Goal: Information Seeking & Learning: Learn about a topic

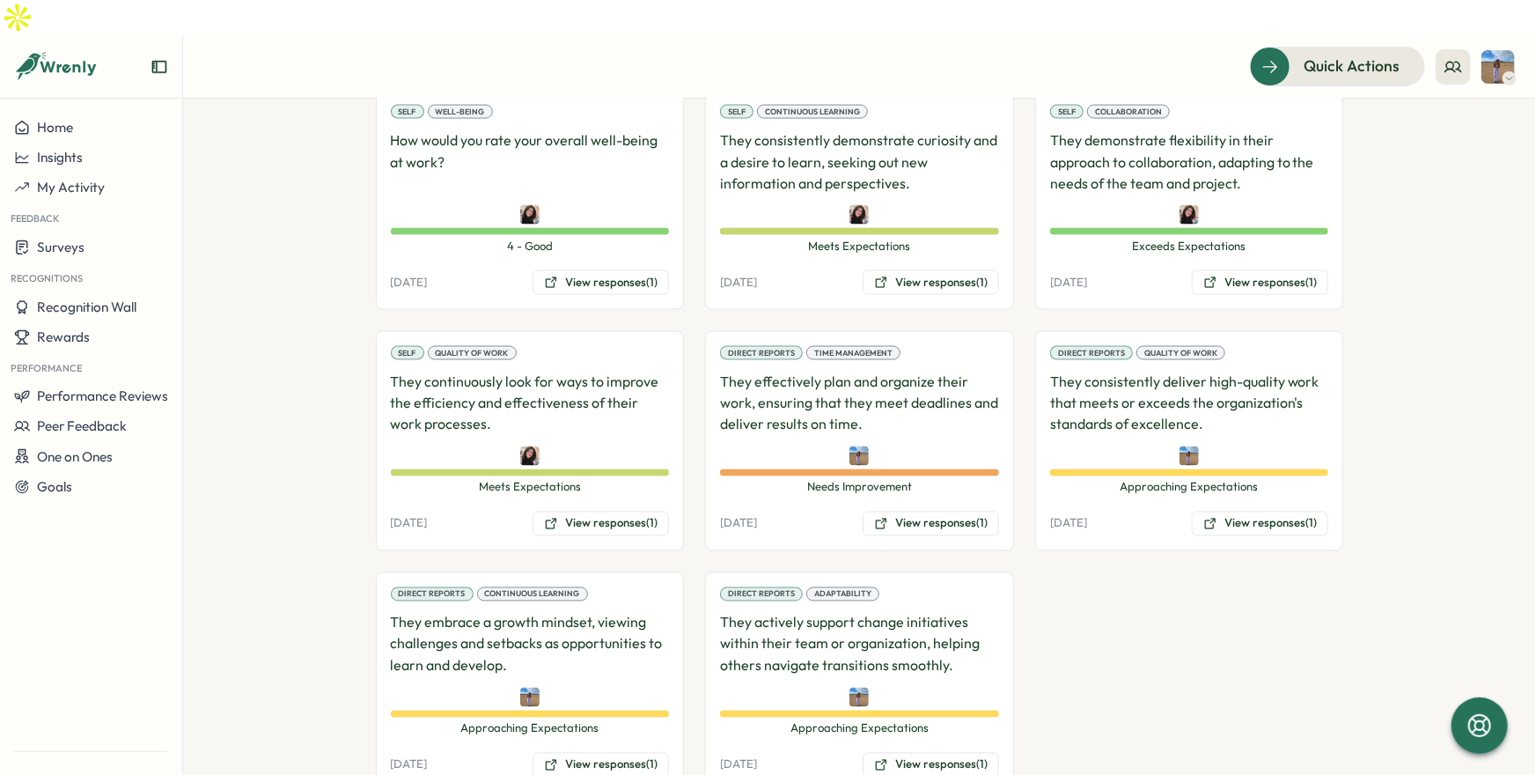
scroll to position [1376, 0]
click at [915, 511] on button "View responses (1)" at bounding box center [931, 523] width 136 height 25
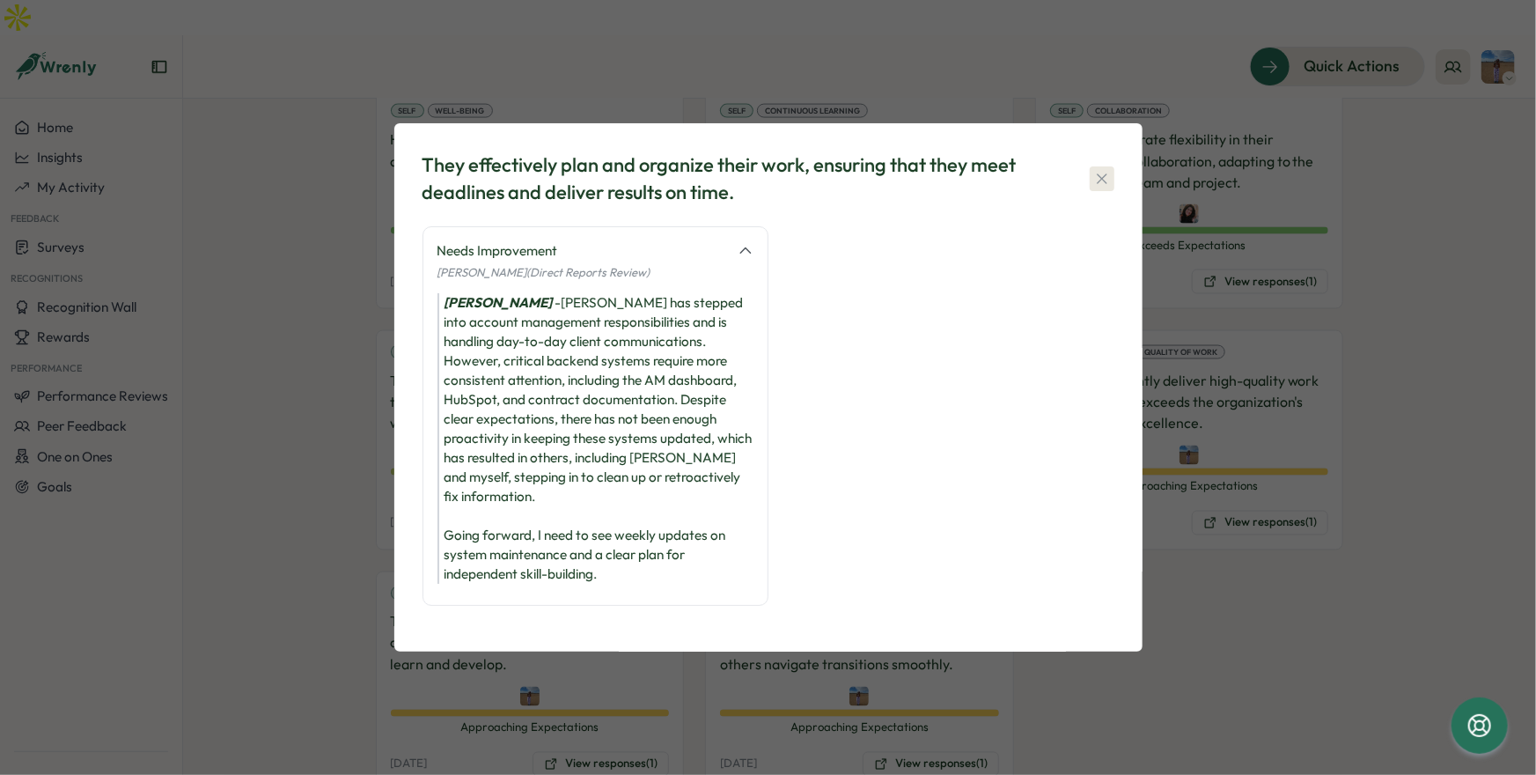
click at [1113, 180] on button "button" at bounding box center [1102, 178] width 25 height 25
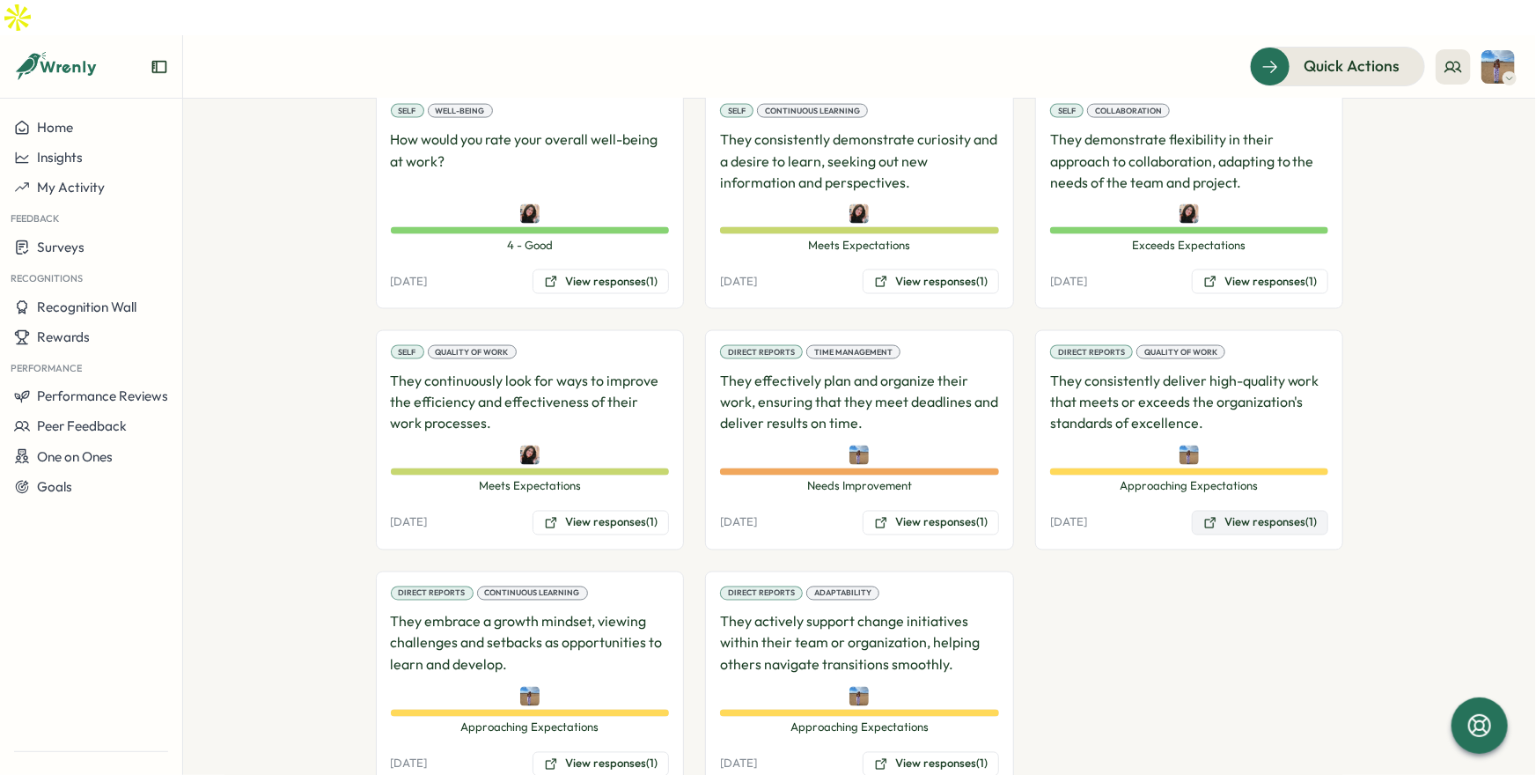
click at [1275, 511] on button "View responses (1)" at bounding box center [1260, 523] width 136 height 25
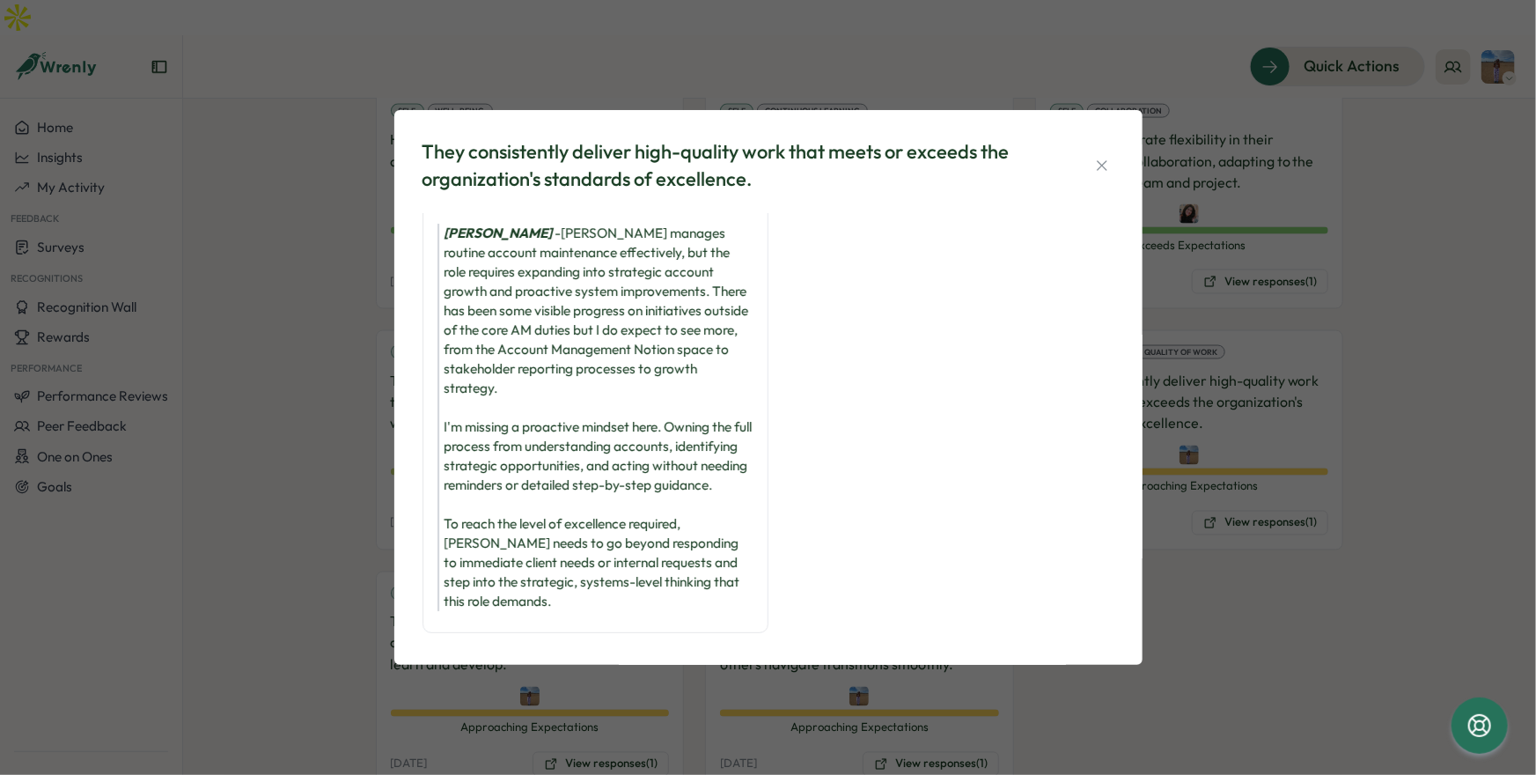
scroll to position [90, 0]
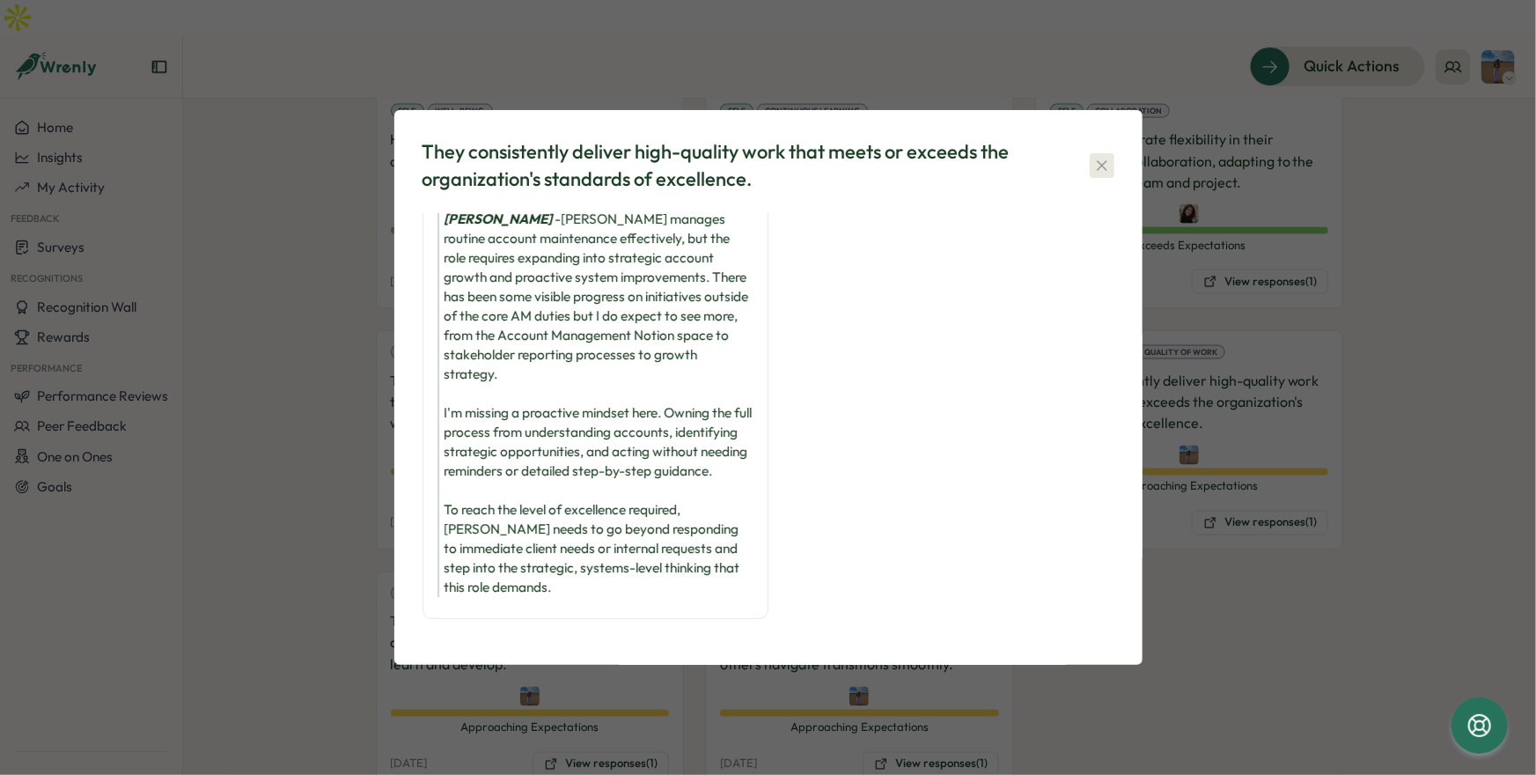
click at [1105, 166] on icon "button" at bounding box center [1102, 166] width 18 height 18
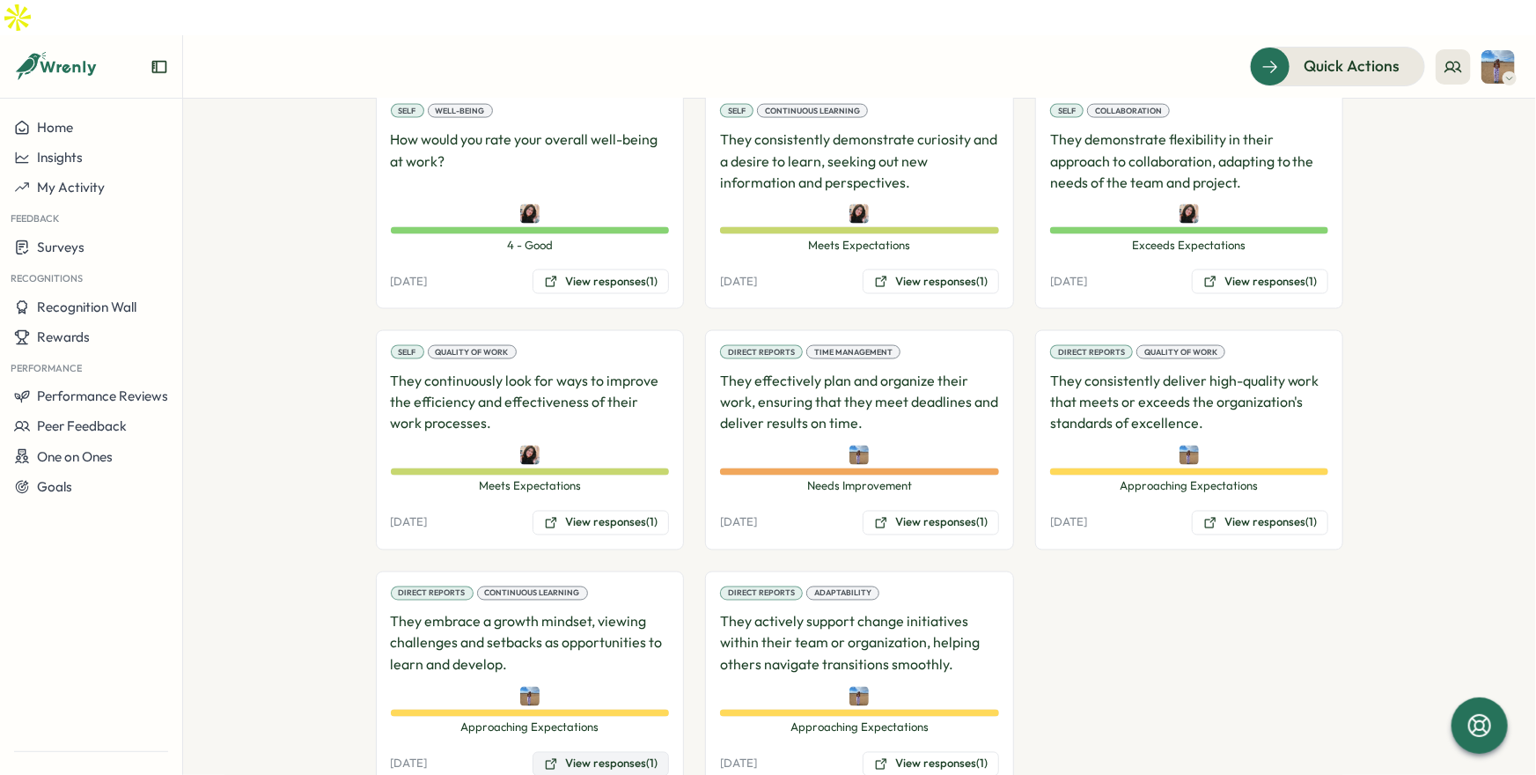
click at [630, 752] on button "View responses (1)" at bounding box center [601, 764] width 136 height 25
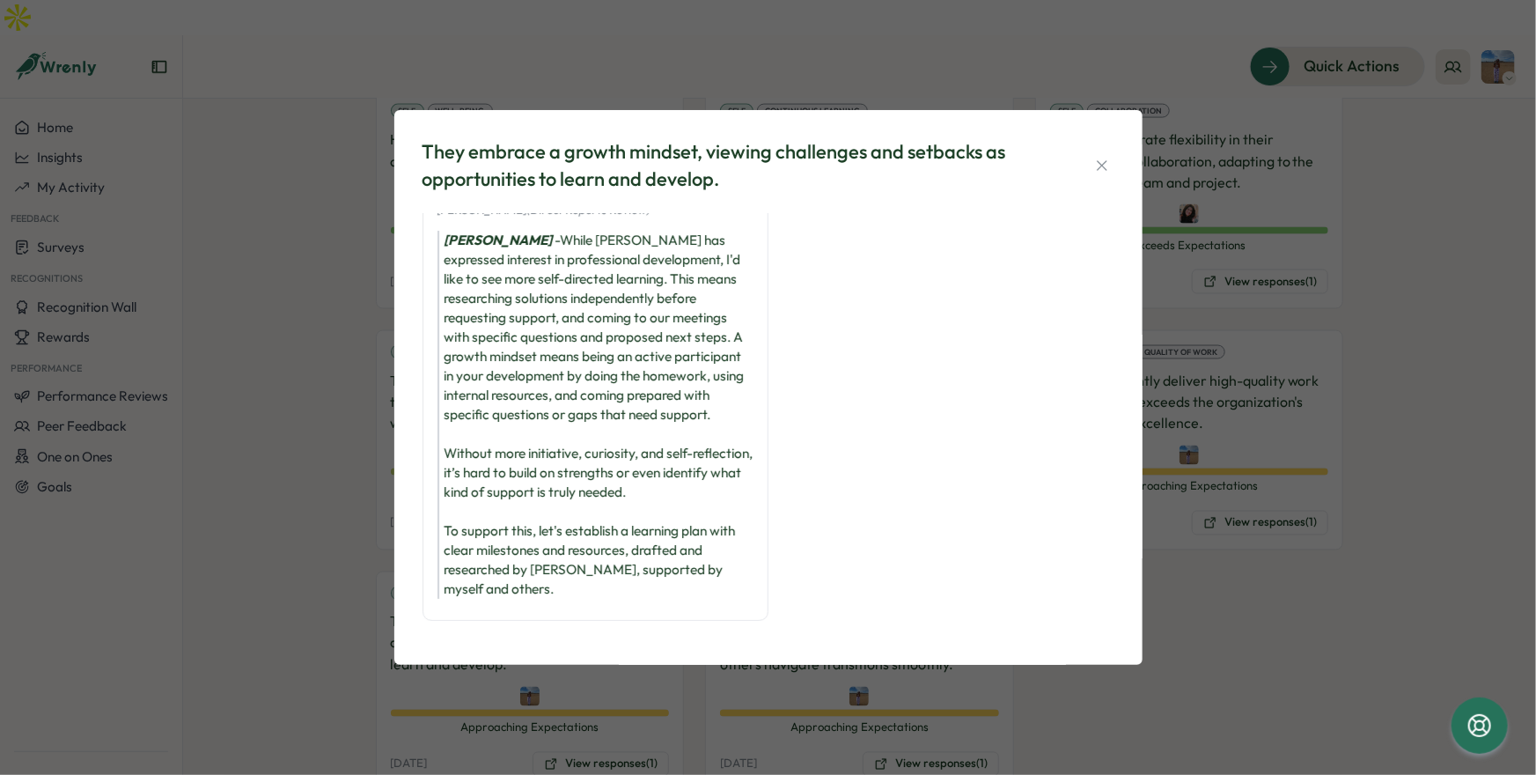
scroll to position [52, 0]
click at [1250, 539] on div "They embrace a growth mindset, viewing challenges and setbacks as opportunities…" at bounding box center [768, 387] width 1536 height 775
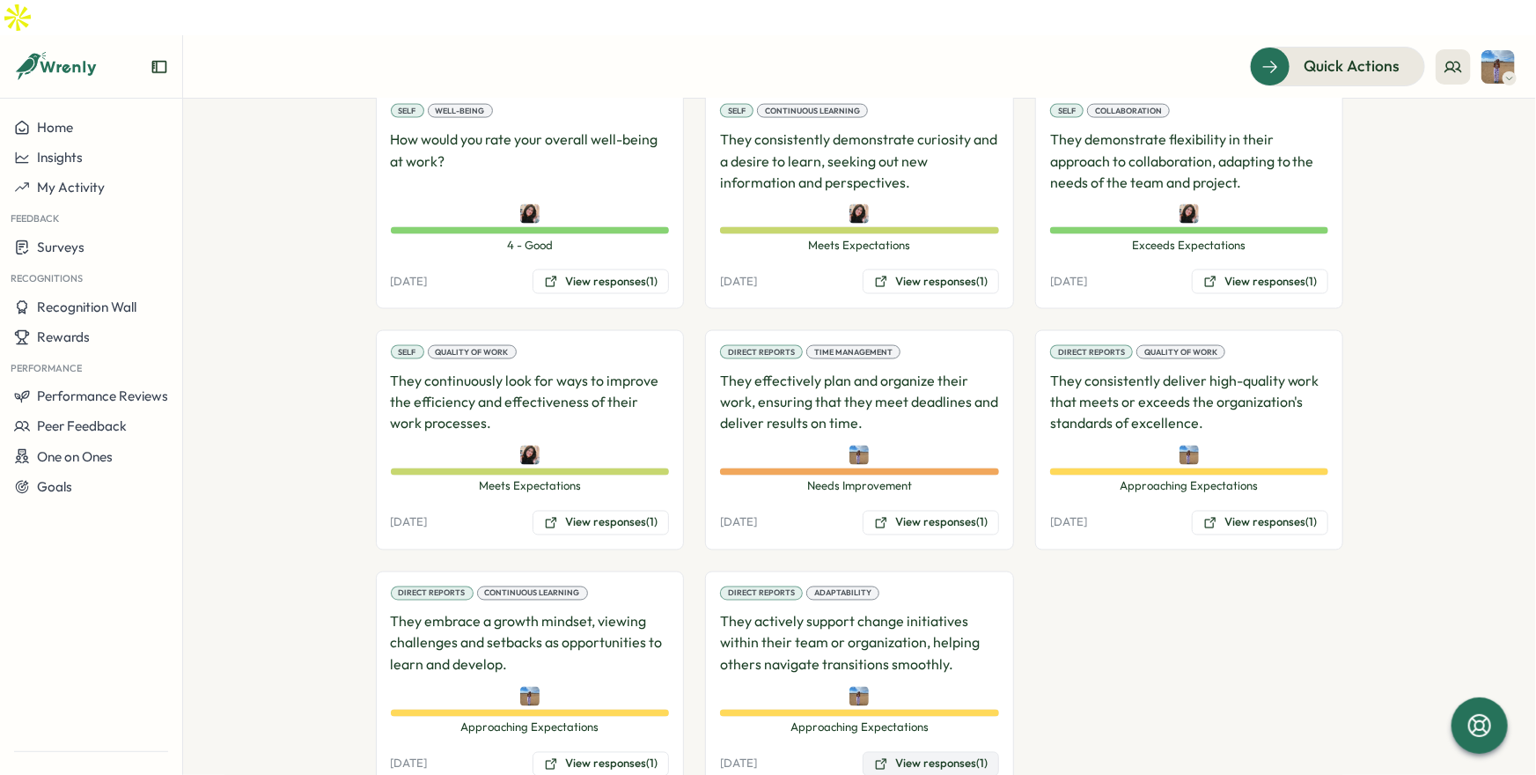
click at [906, 752] on button "View responses (1)" at bounding box center [931, 764] width 136 height 25
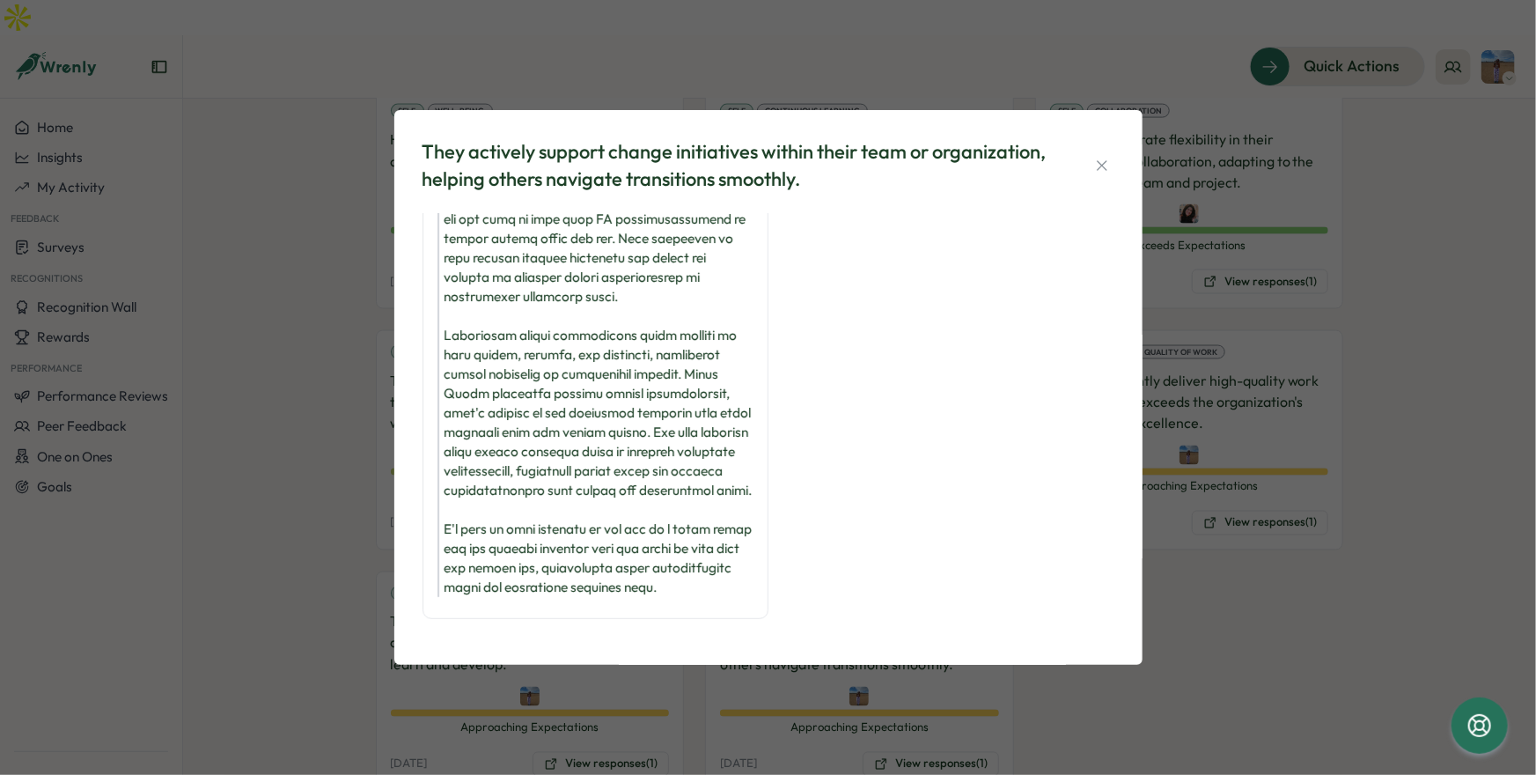
scroll to position [322, 0]
click at [1096, 173] on icon "button" at bounding box center [1102, 166] width 18 height 18
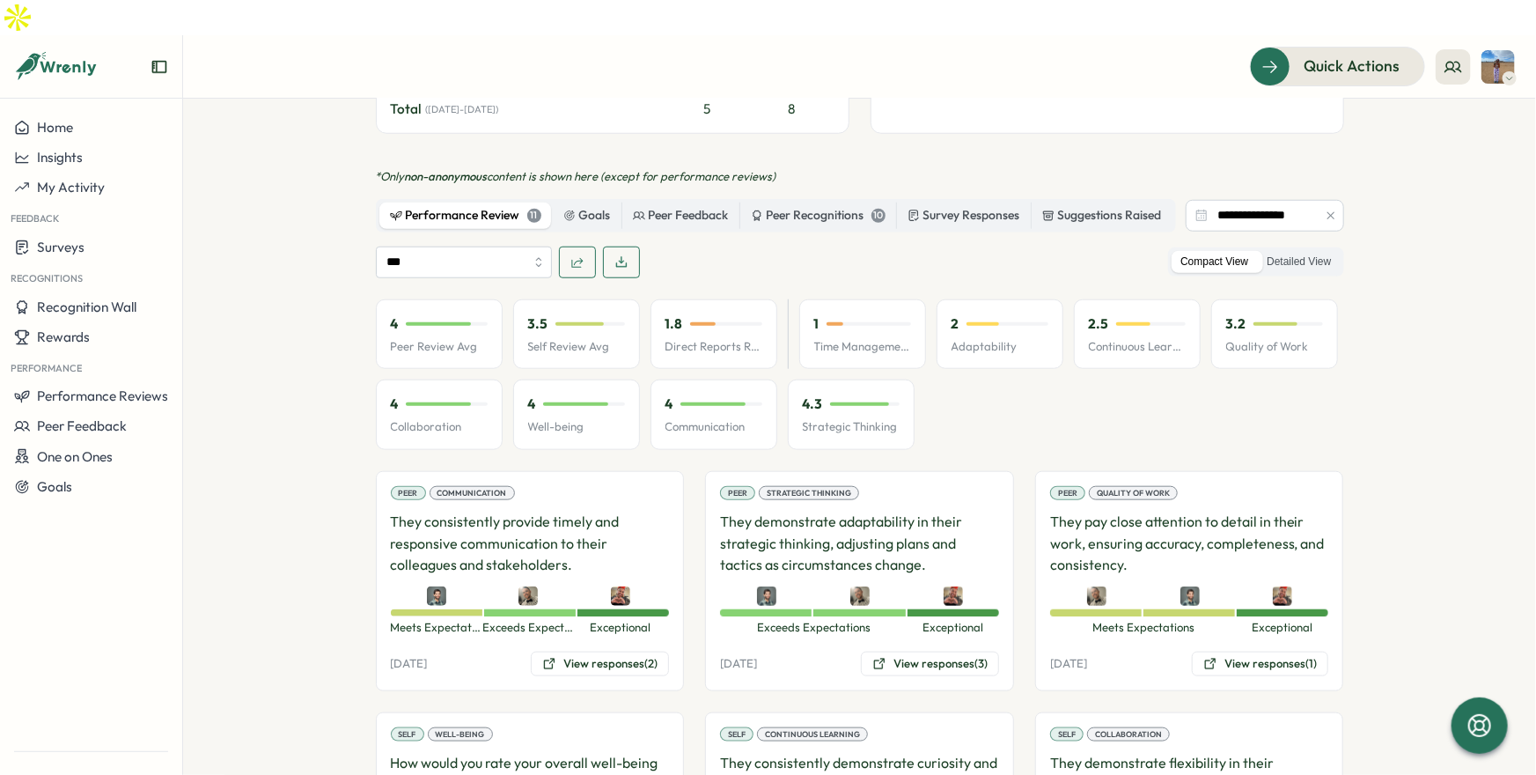
scroll to position [611, 0]
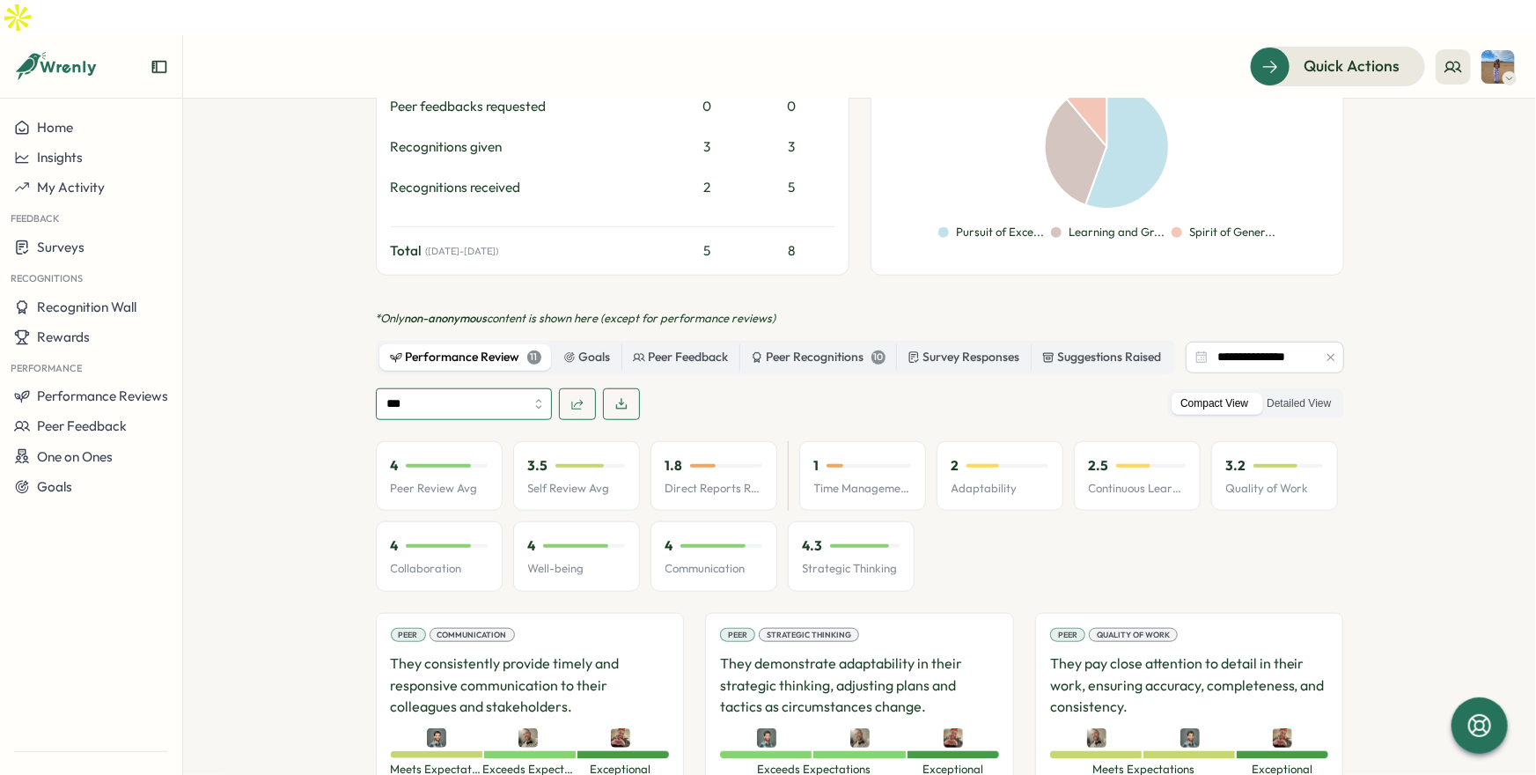
click at [482, 388] on input "***" at bounding box center [464, 404] width 176 height 32
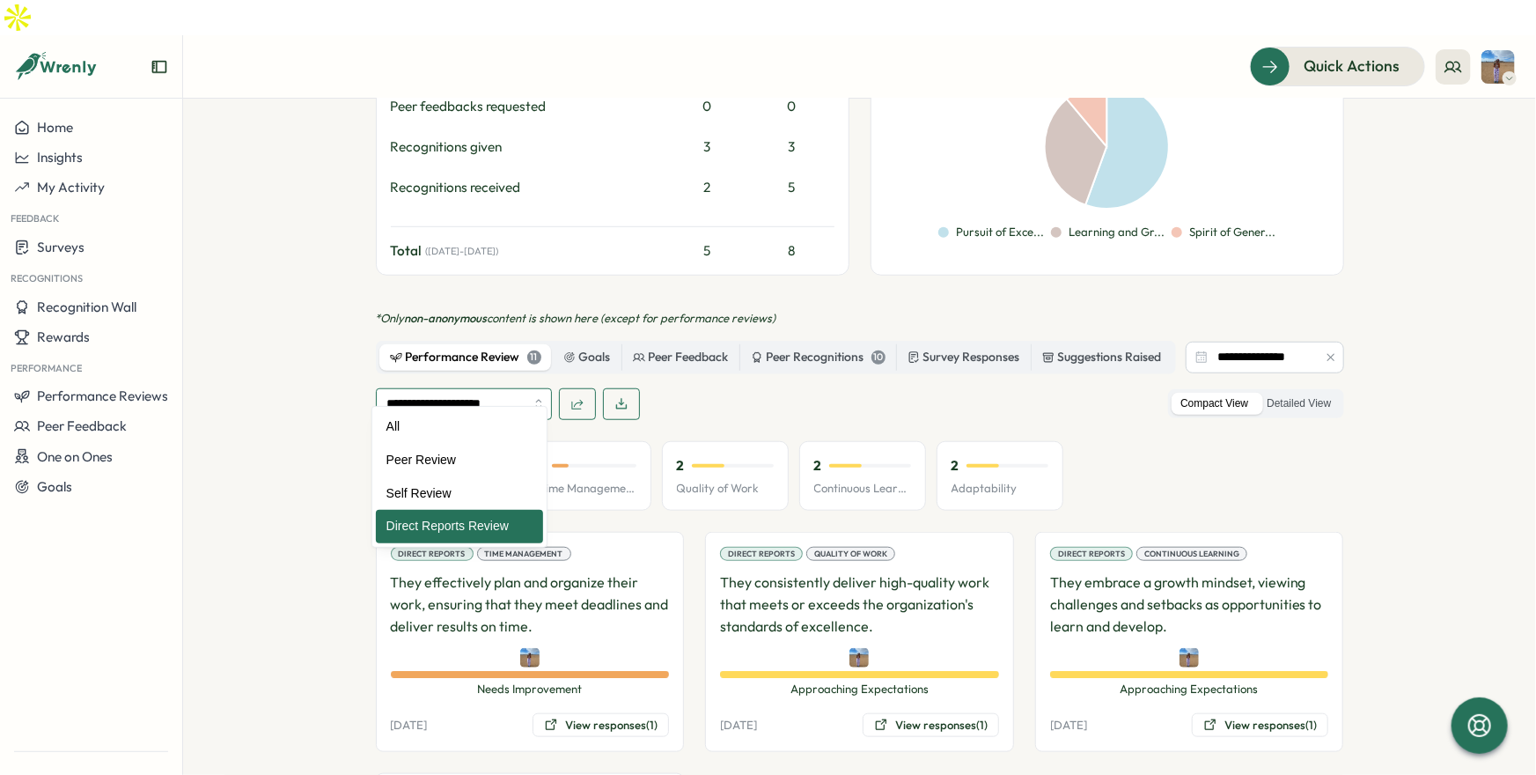
click at [465, 388] on input "**********" at bounding box center [464, 404] width 176 height 32
type input "**********"
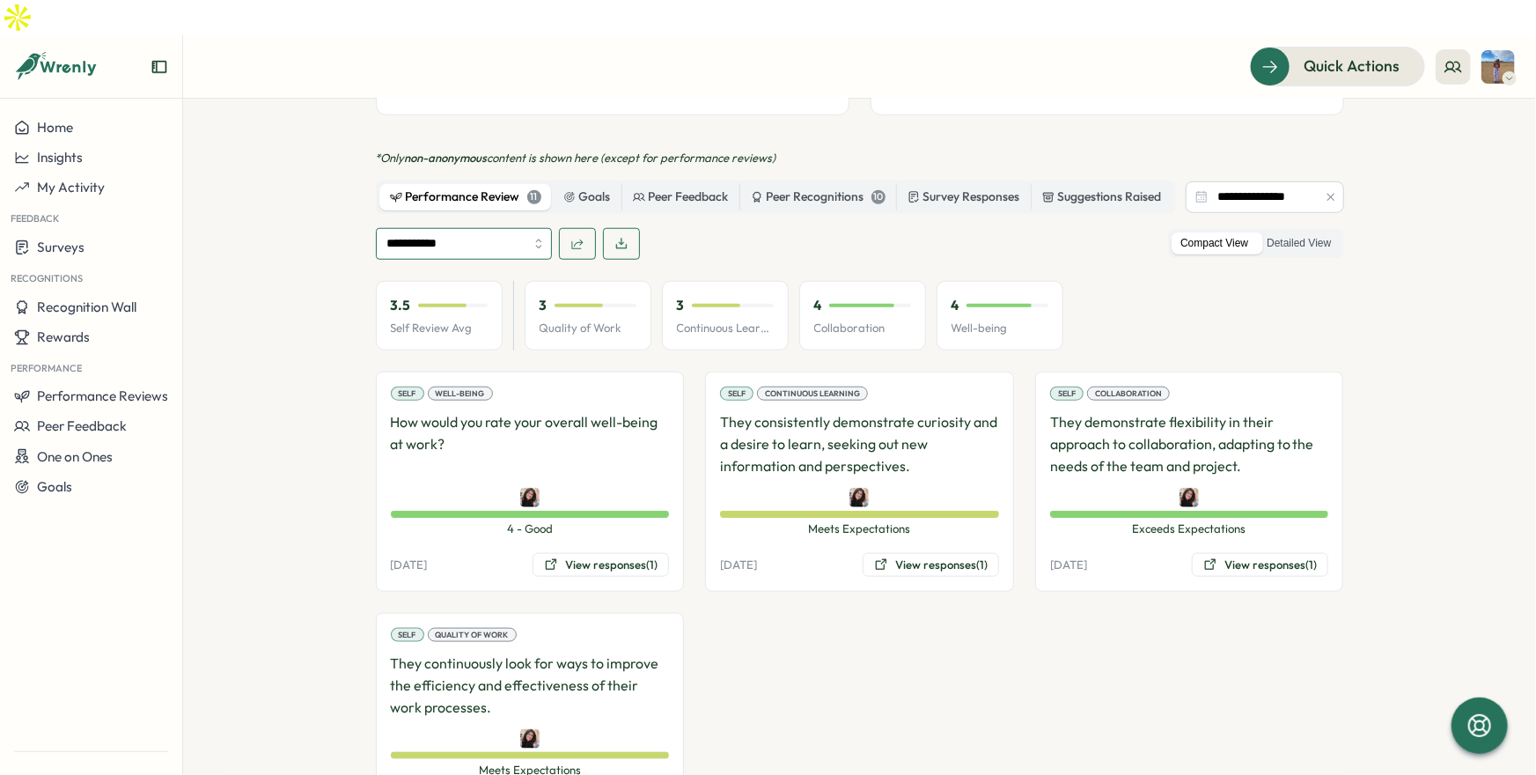
scroll to position [775, 0]
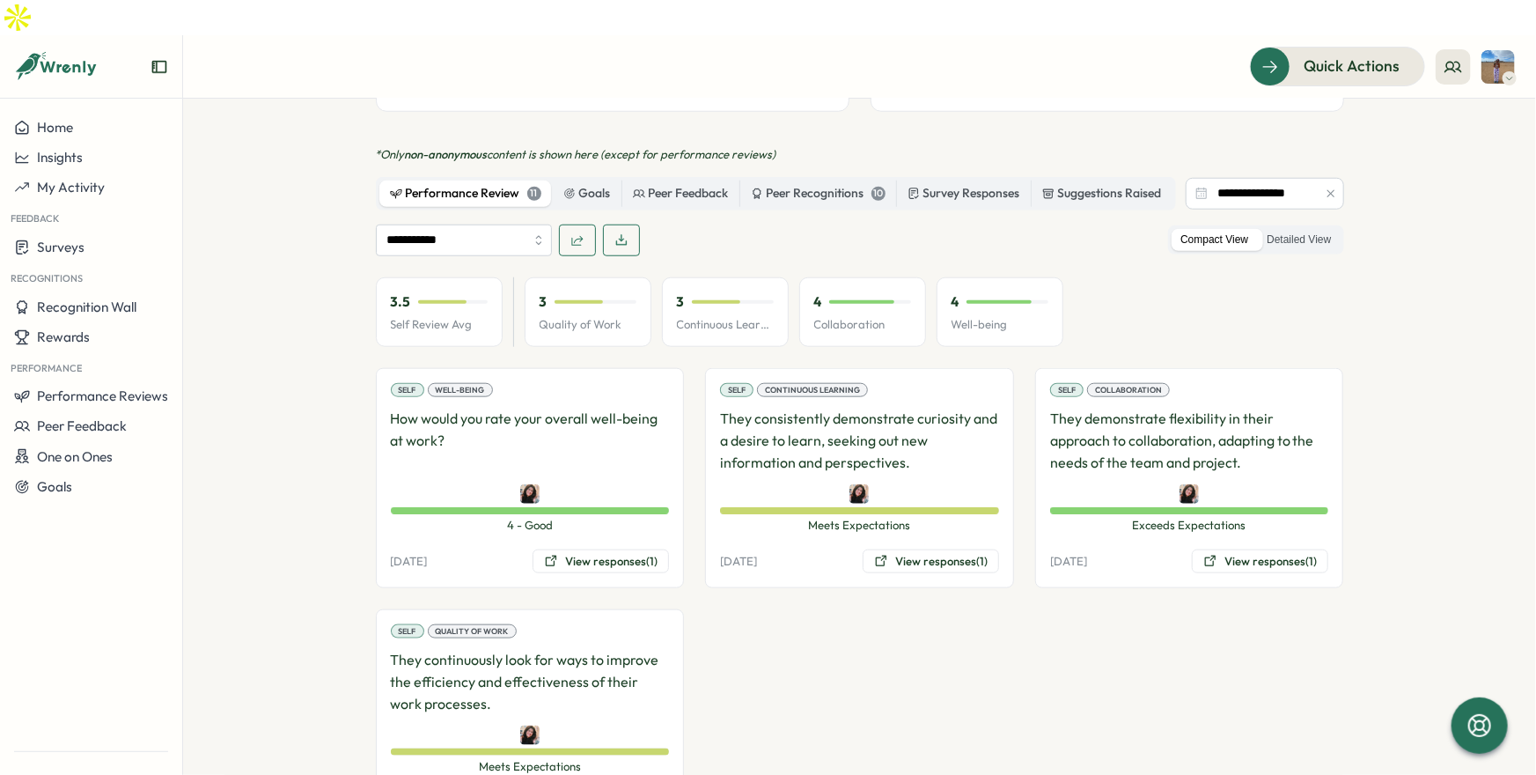
click at [794, 633] on div "Self Well-being How would you rate your overall well-being at work? 4 - Good 4 …" at bounding box center [860, 598] width 968 height 461
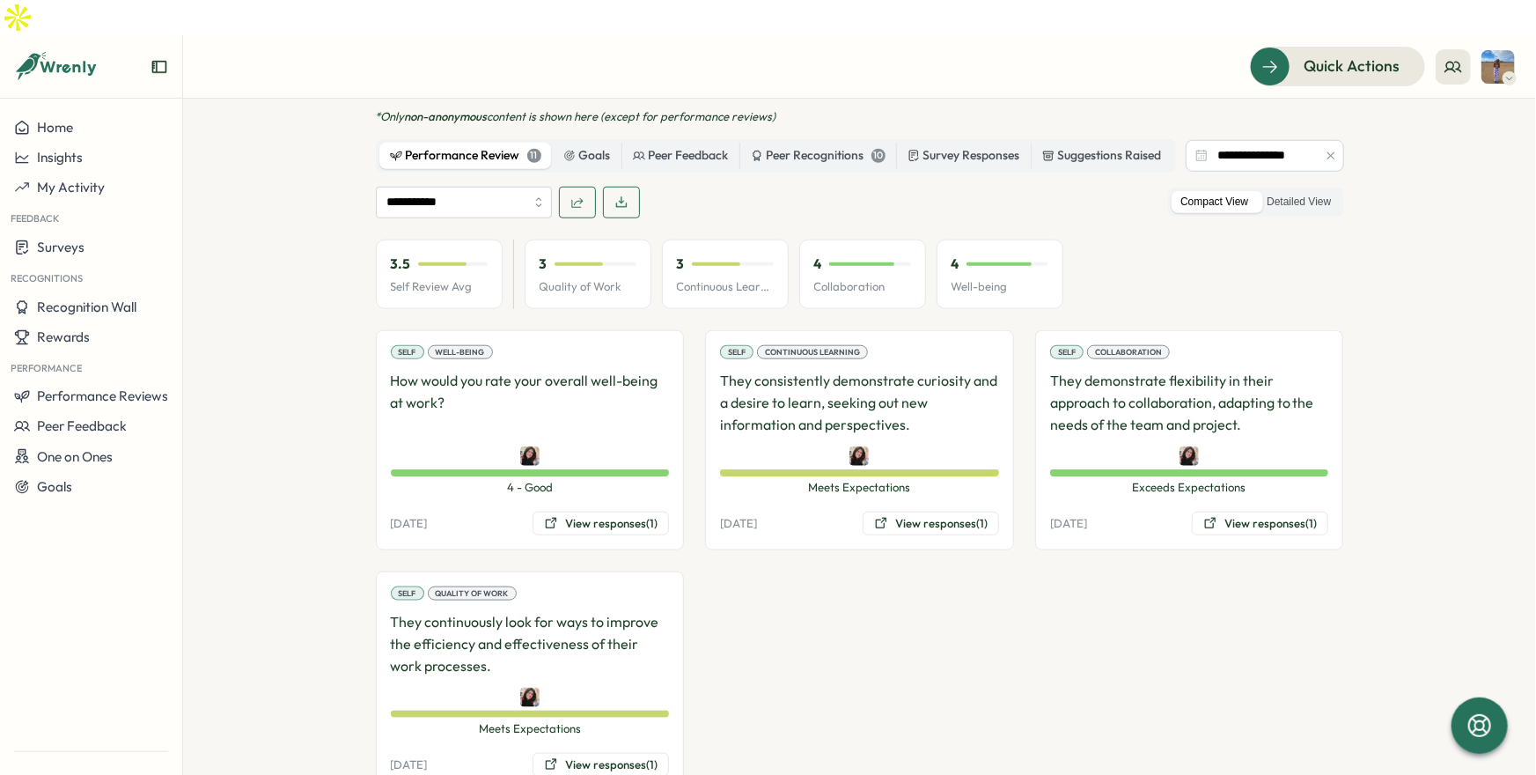
scroll to position [814, 0]
click at [877, 585] on div "Self Well-being How would you rate your overall well-being at work? 4 - Good 4 …" at bounding box center [860, 558] width 968 height 461
click at [585, 510] on button "View responses (1)" at bounding box center [601, 522] width 136 height 25
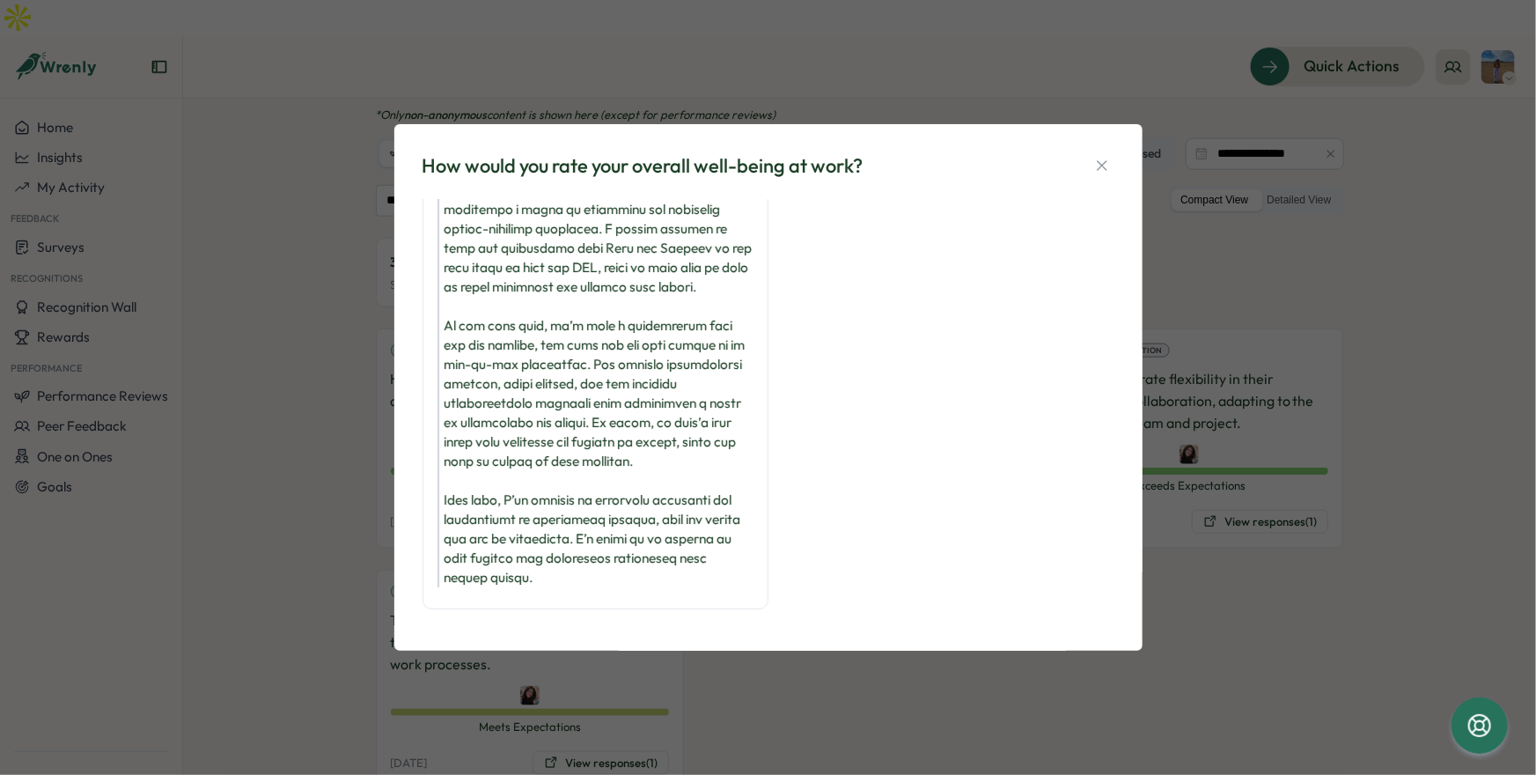
scroll to position [303, 0]
click at [1356, 571] on div "How would you rate your overall well-being at work? 4 - Good [PERSON_NAME] [PER…" at bounding box center [768, 387] width 1536 height 775
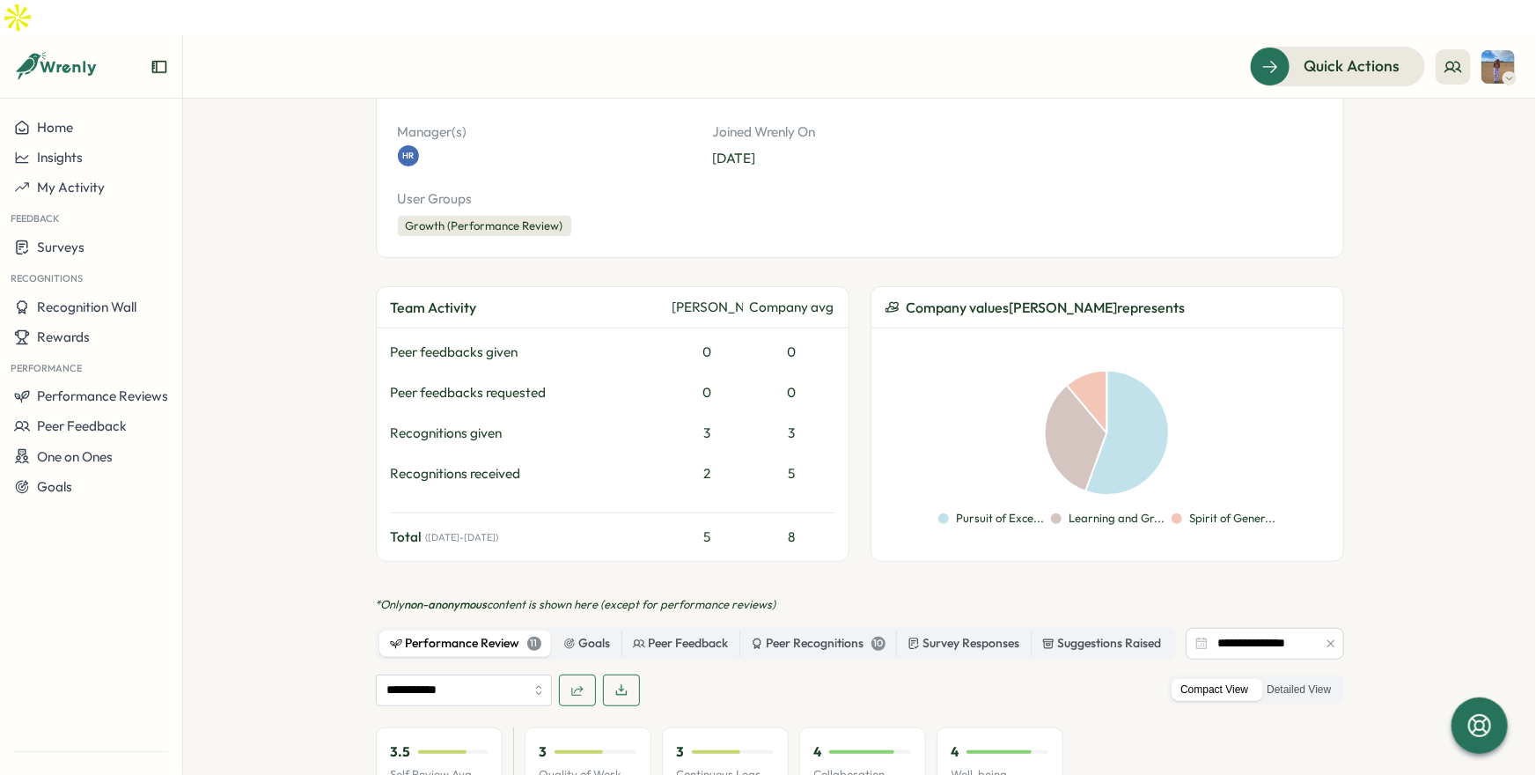
scroll to position [420, 0]
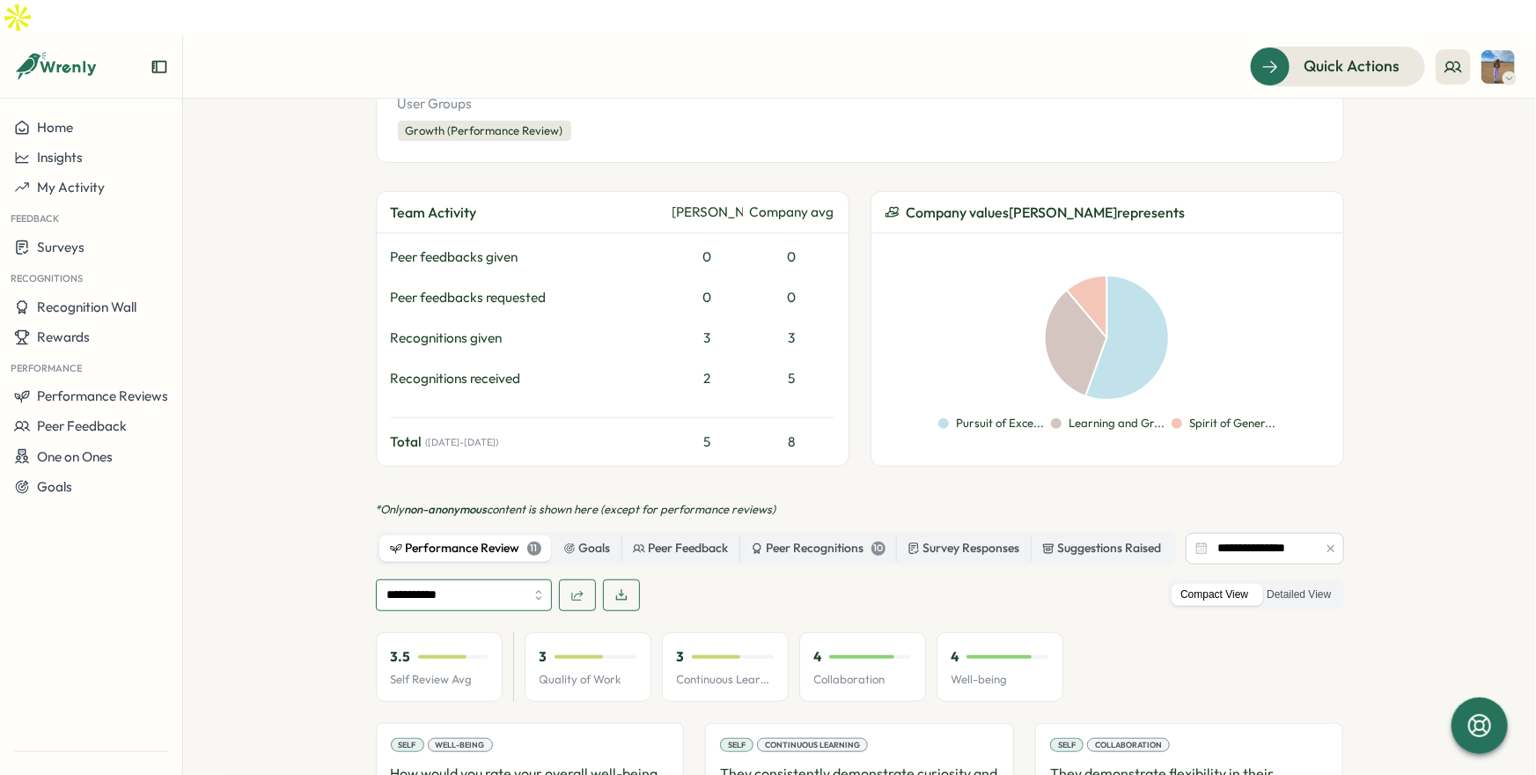
click at [506, 579] on input "**********" at bounding box center [464, 595] width 176 height 32
click at [320, 659] on section "**********" at bounding box center [859, 454] width 1353 height 711
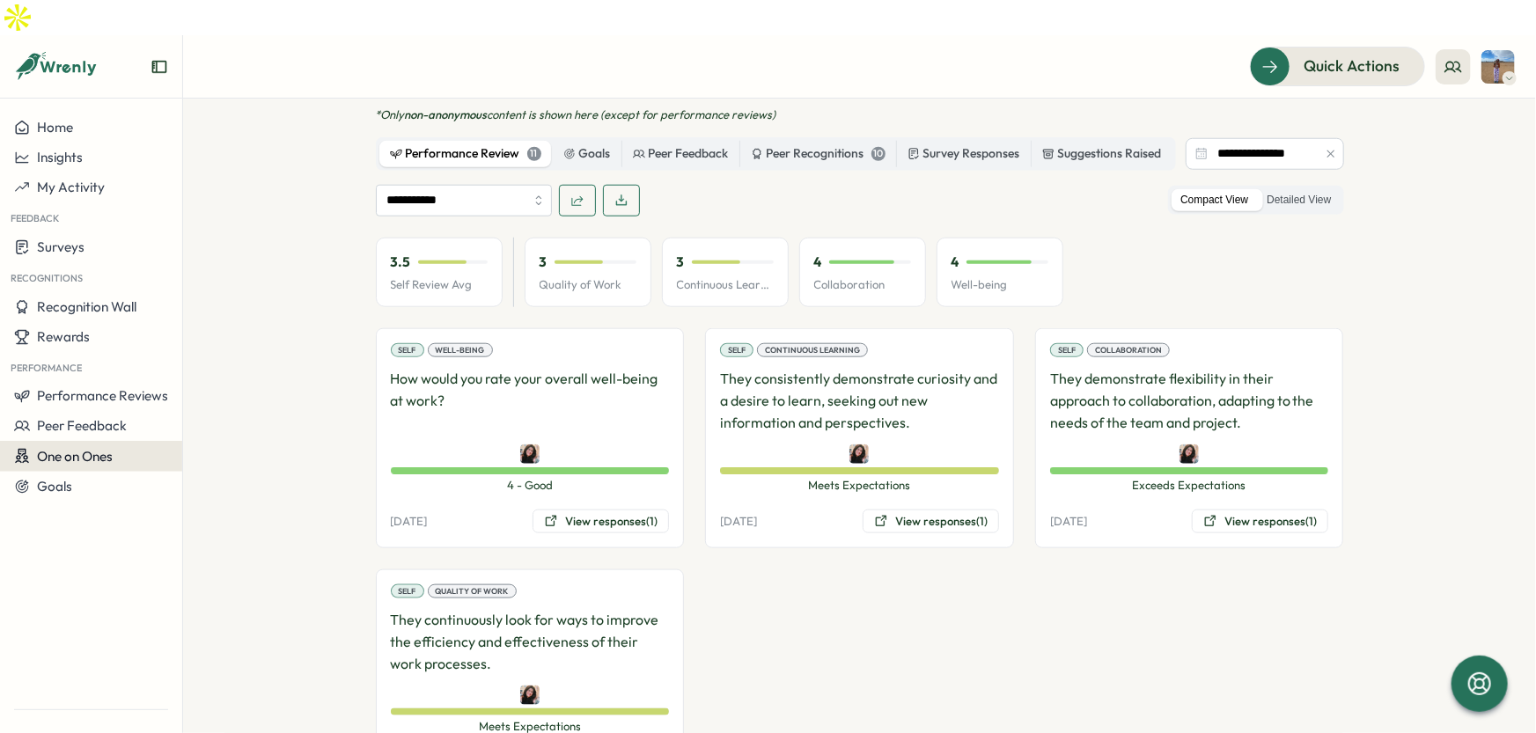
scroll to position [811, 0]
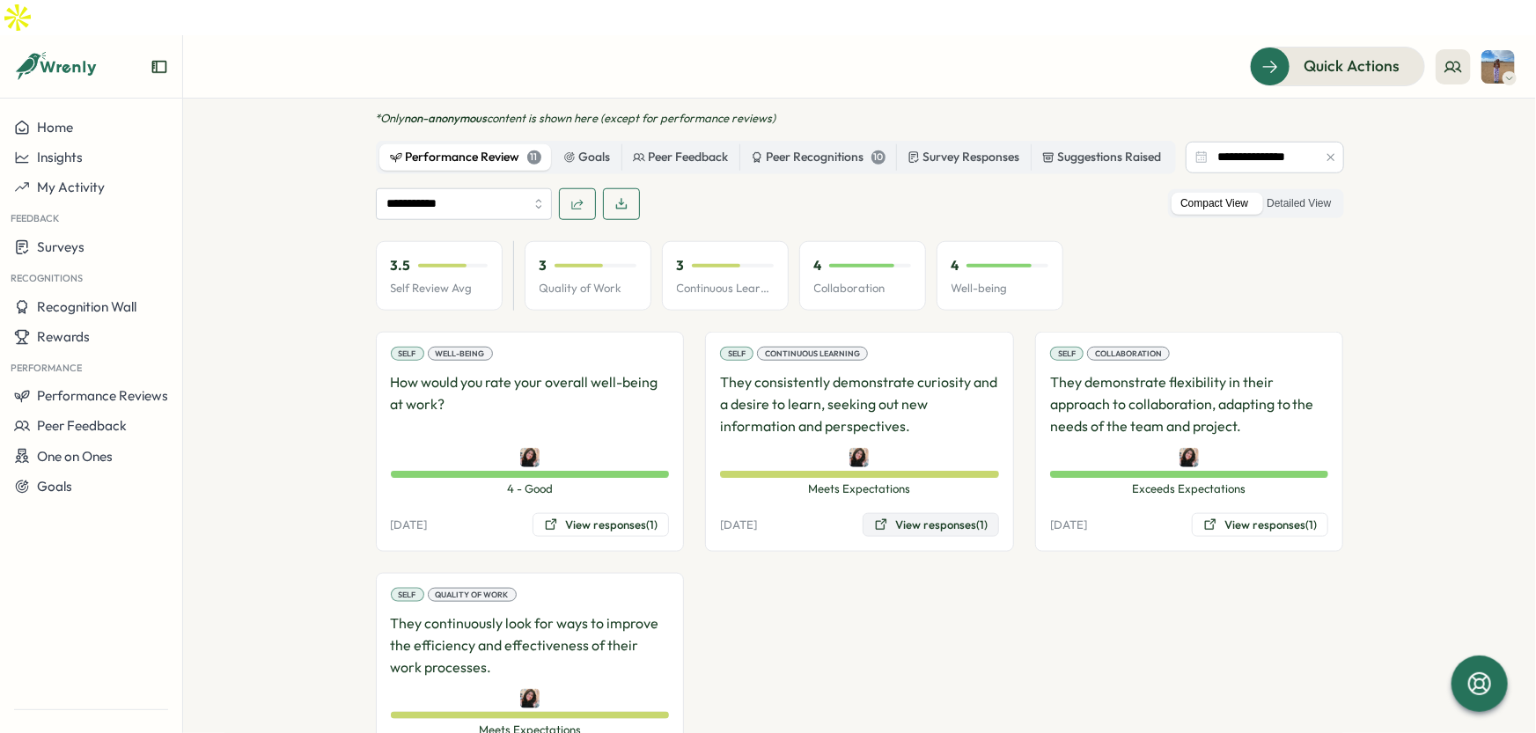
click at [956, 513] on button "View responses (1)" at bounding box center [931, 525] width 136 height 25
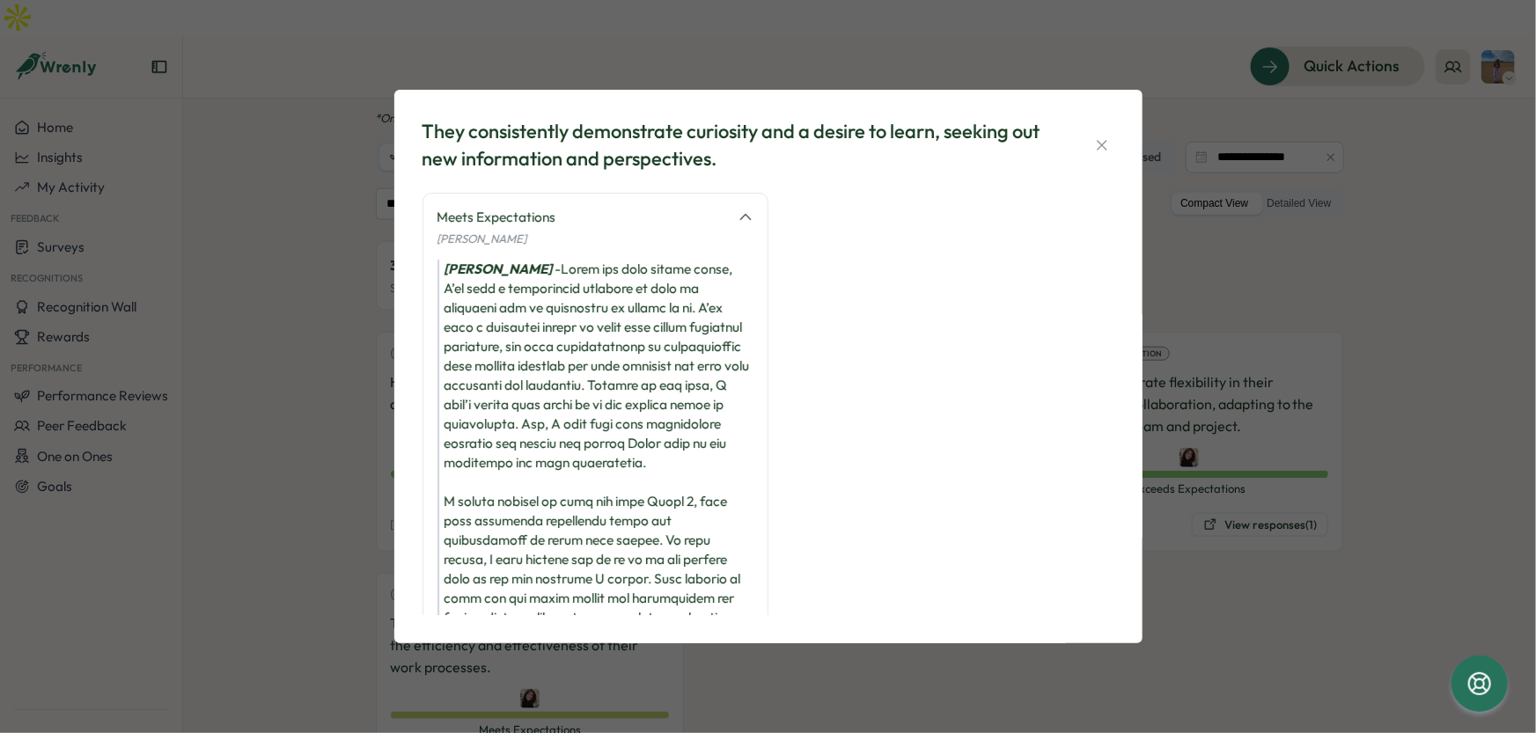
click at [1341, 557] on div "They consistently demonstrate curiosity and a desire to learn, seeking out new …" at bounding box center [768, 366] width 1536 height 733
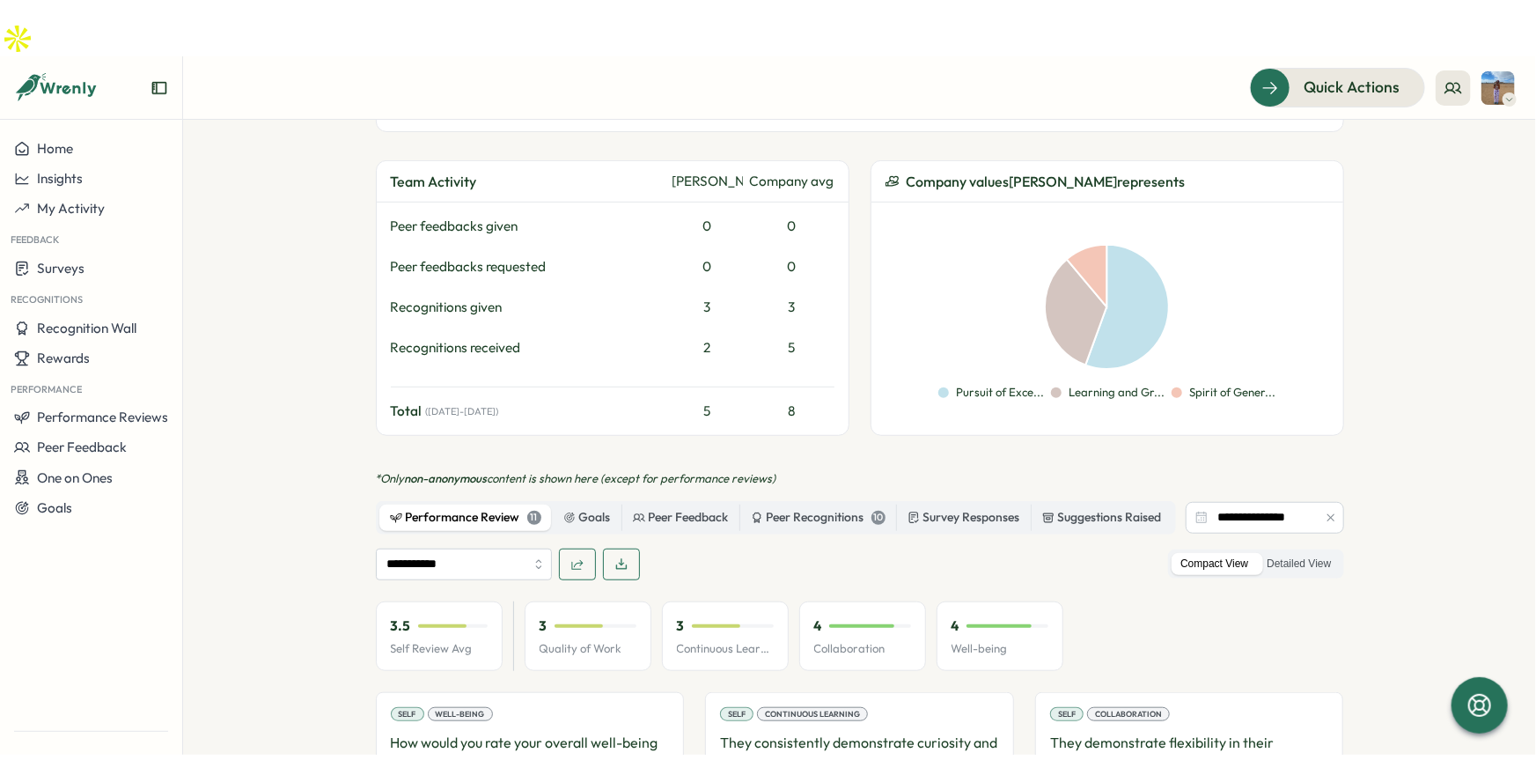
scroll to position [504, 0]
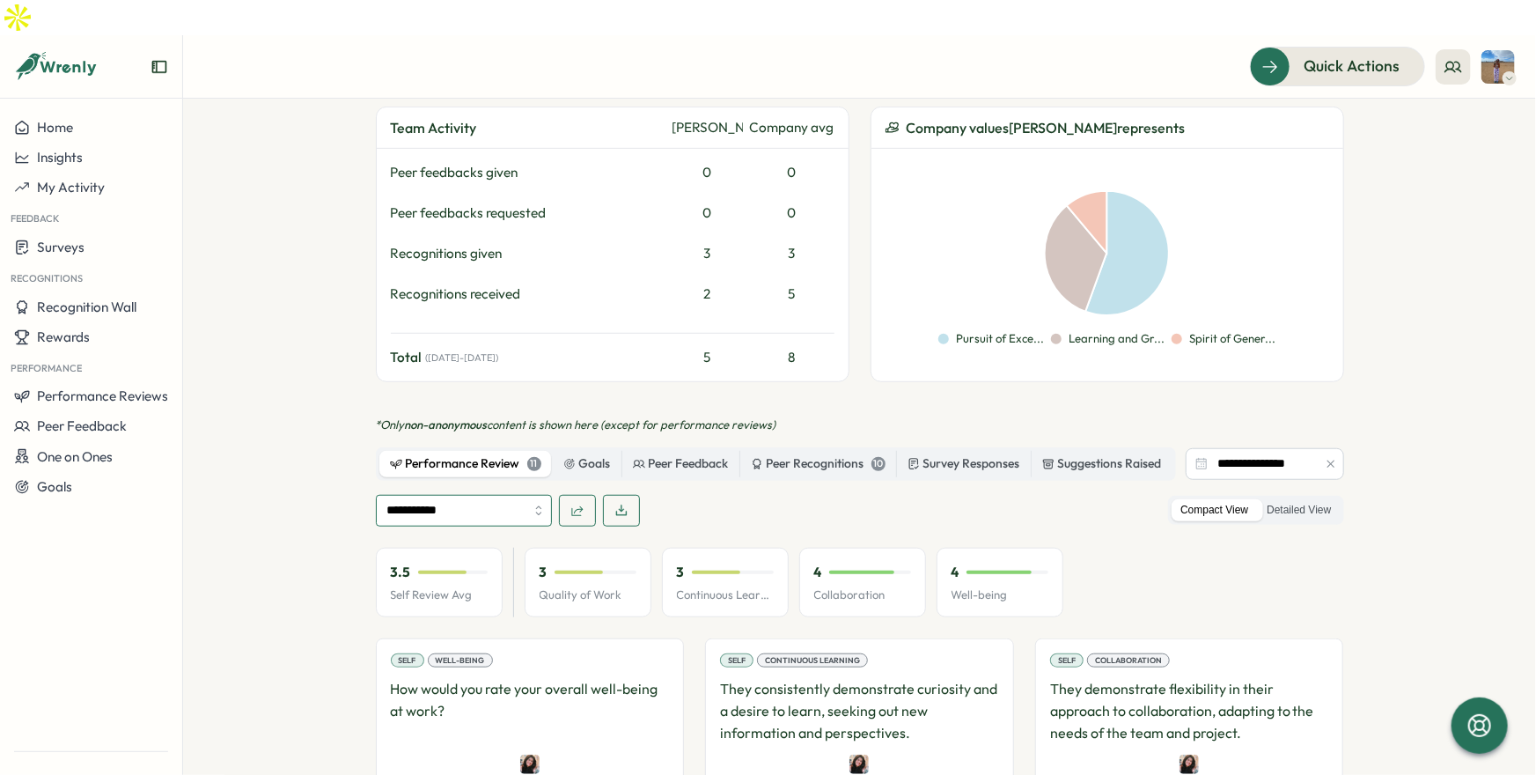
click at [523, 495] on input "**********" at bounding box center [464, 511] width 176 height 32
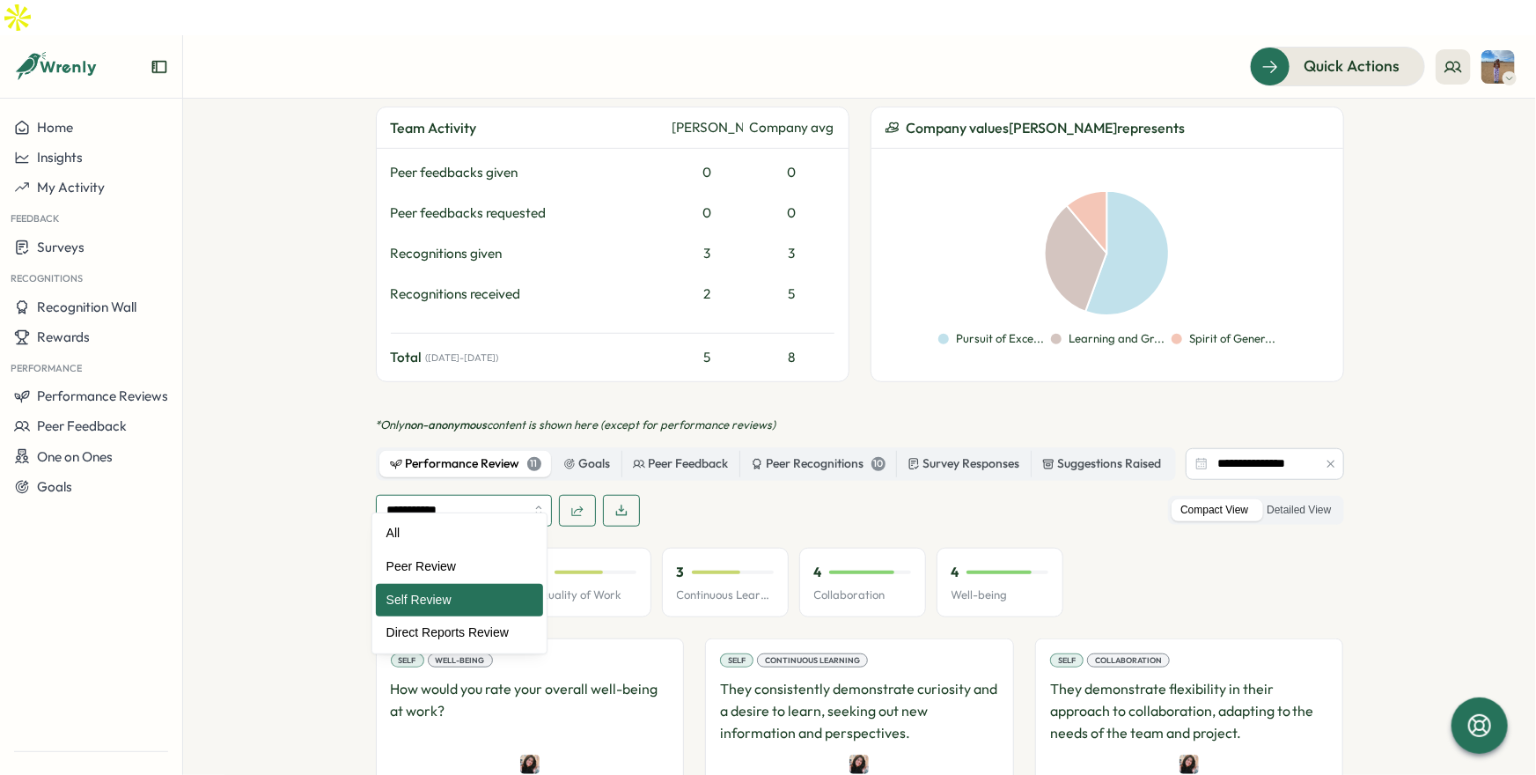
click at [521, 495] on input "**********" at bounding box center [464, 511] width 176 height 32
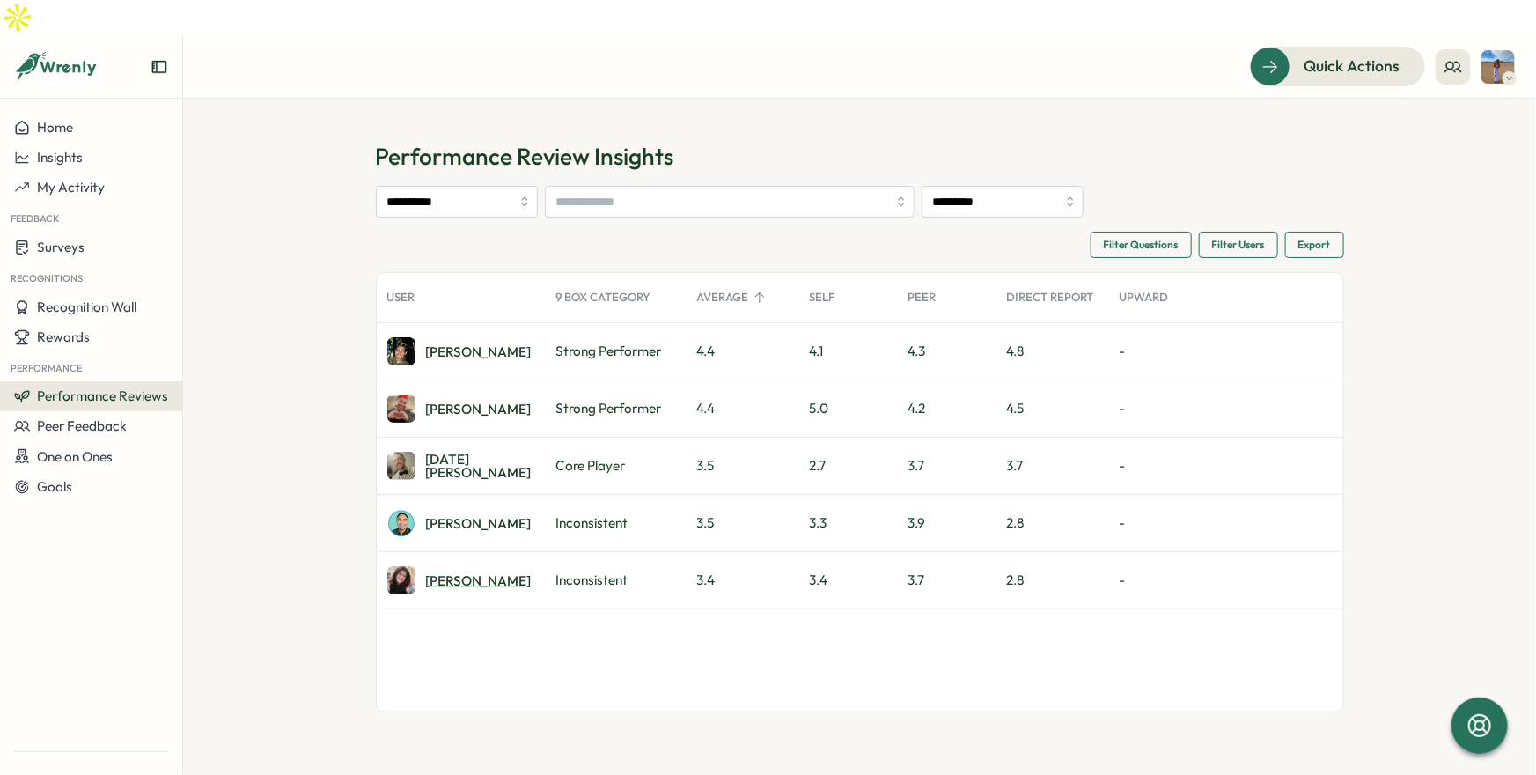
click at [456, 574] on div "Emily R." at bounding box center [479, 580] width 106 height 13
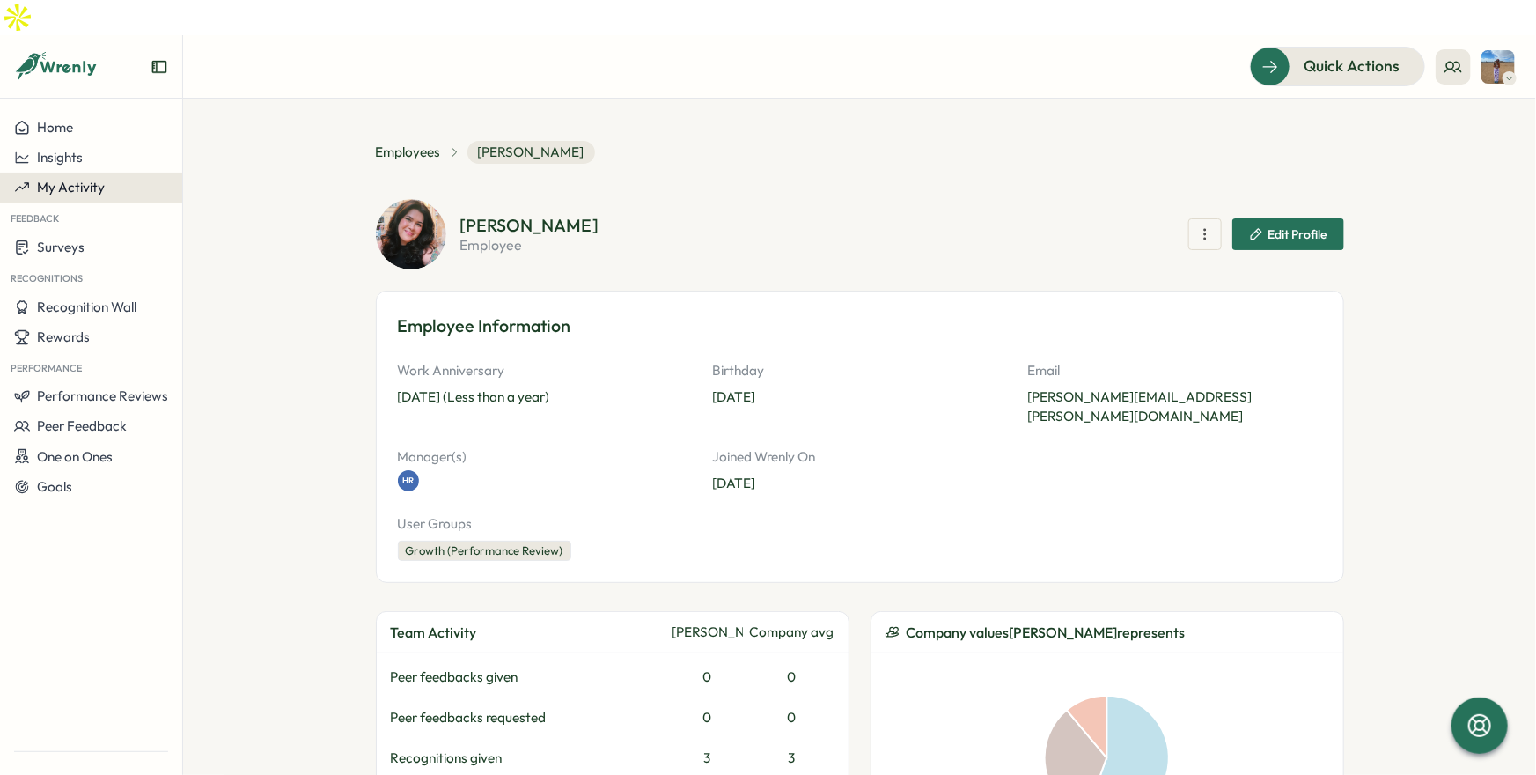
click at [56, 179] on span "My Activity" at bounding box center [71, 187] width 68 height 17
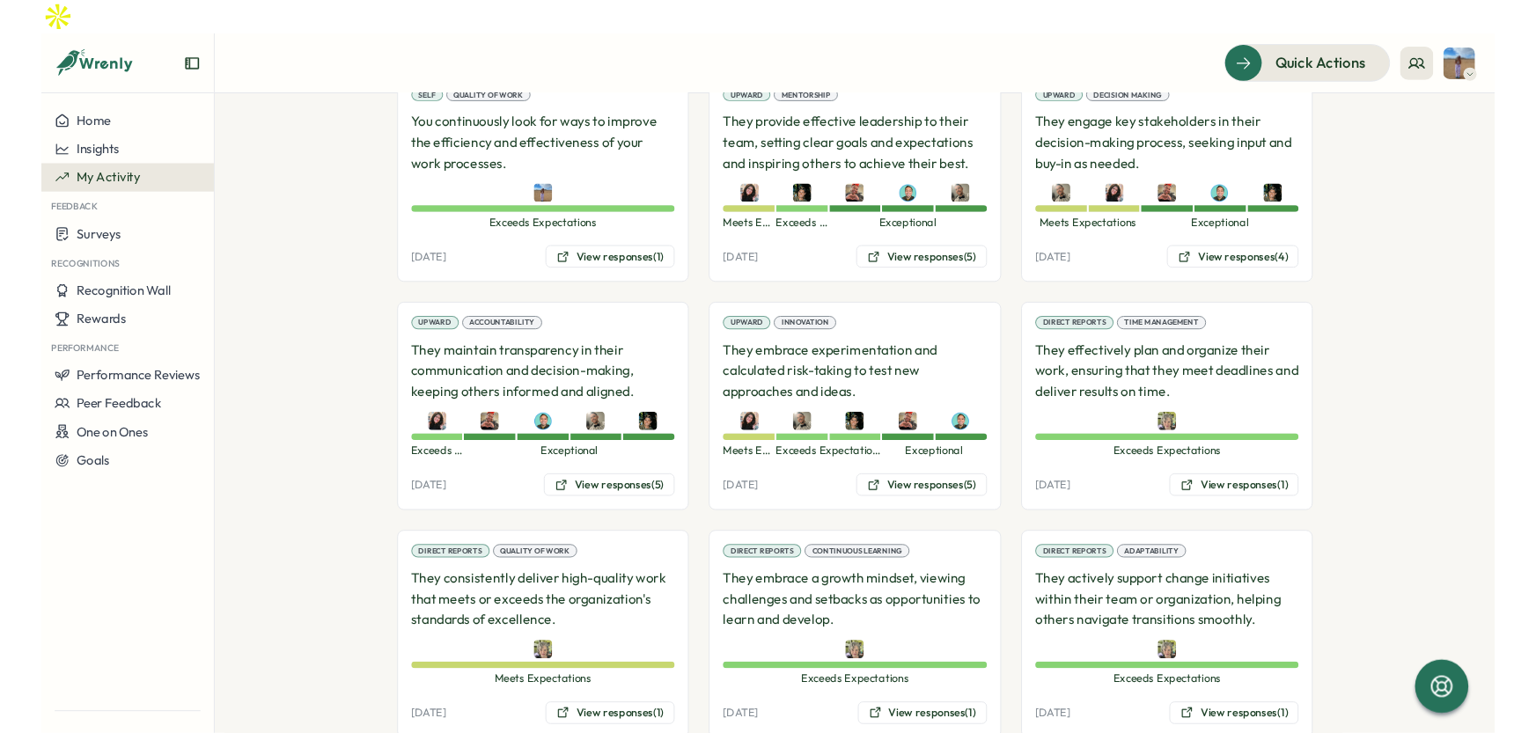
scroll to position [1020, 0]
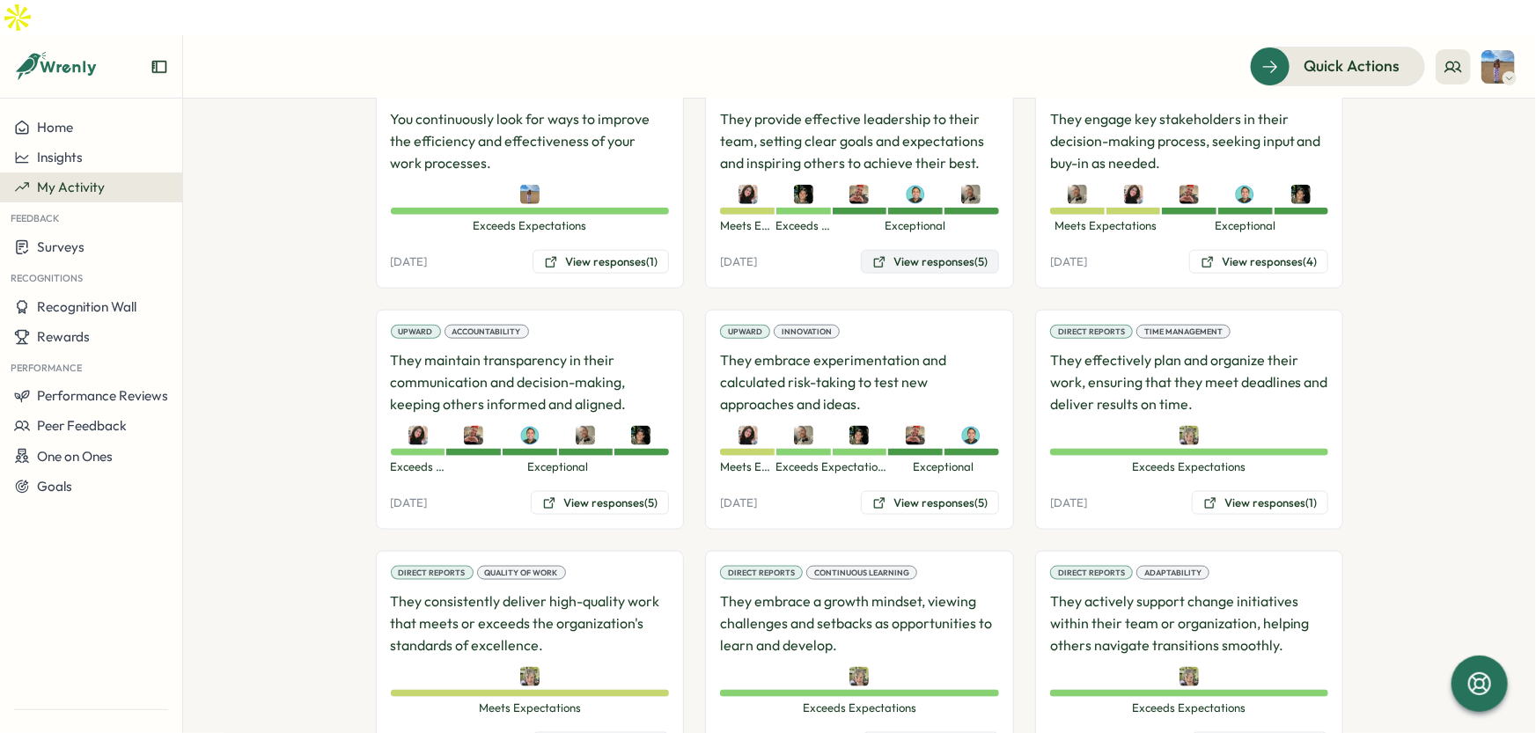
click at [946, 250] on button "View responses (5)" at bounding box center [930, 262] width 138 height 25
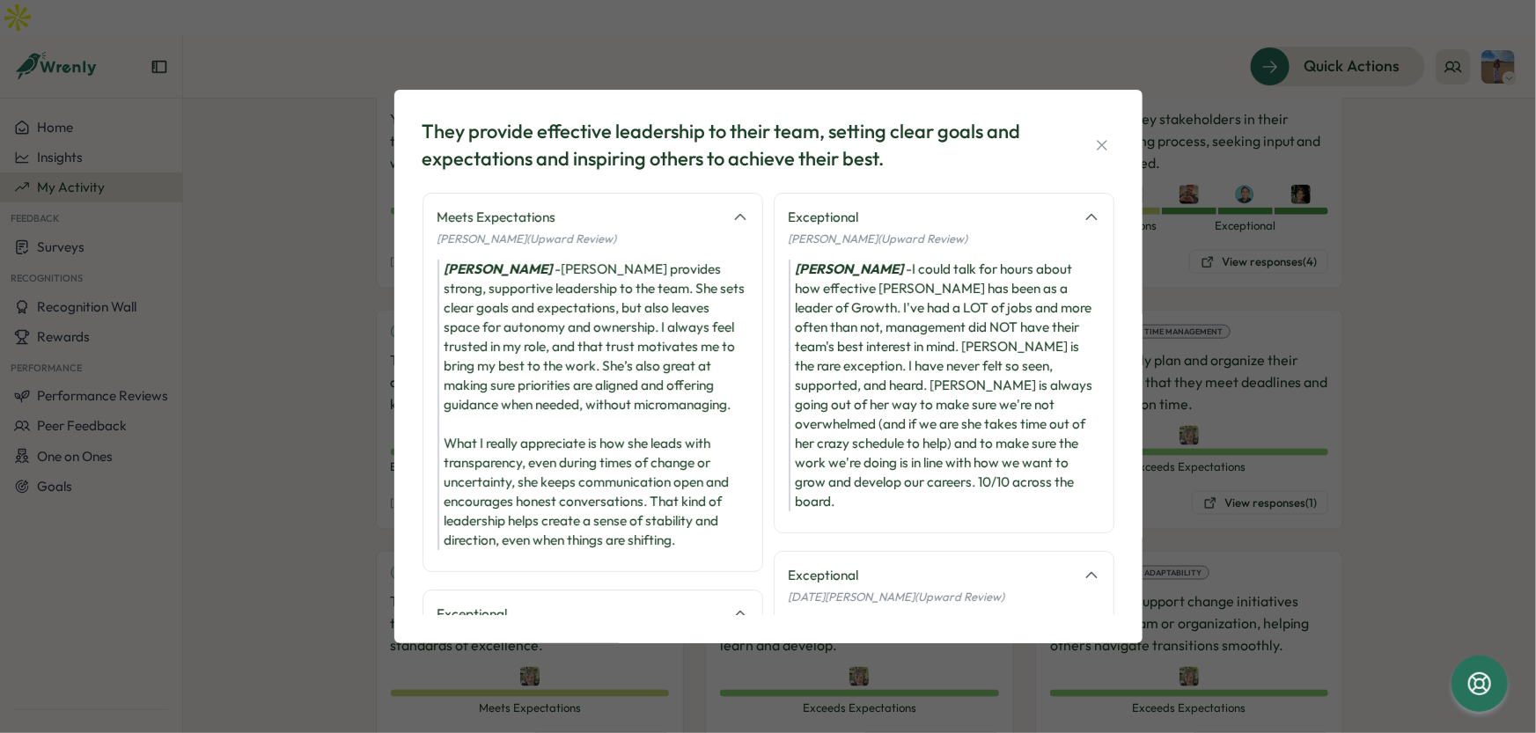
scroll to position [0, 0]
click at [1441, 534] on div "They provide effective leadership to their team, setting clear goals and expect…" at bounding box center [768, 366] width 1536 height 733
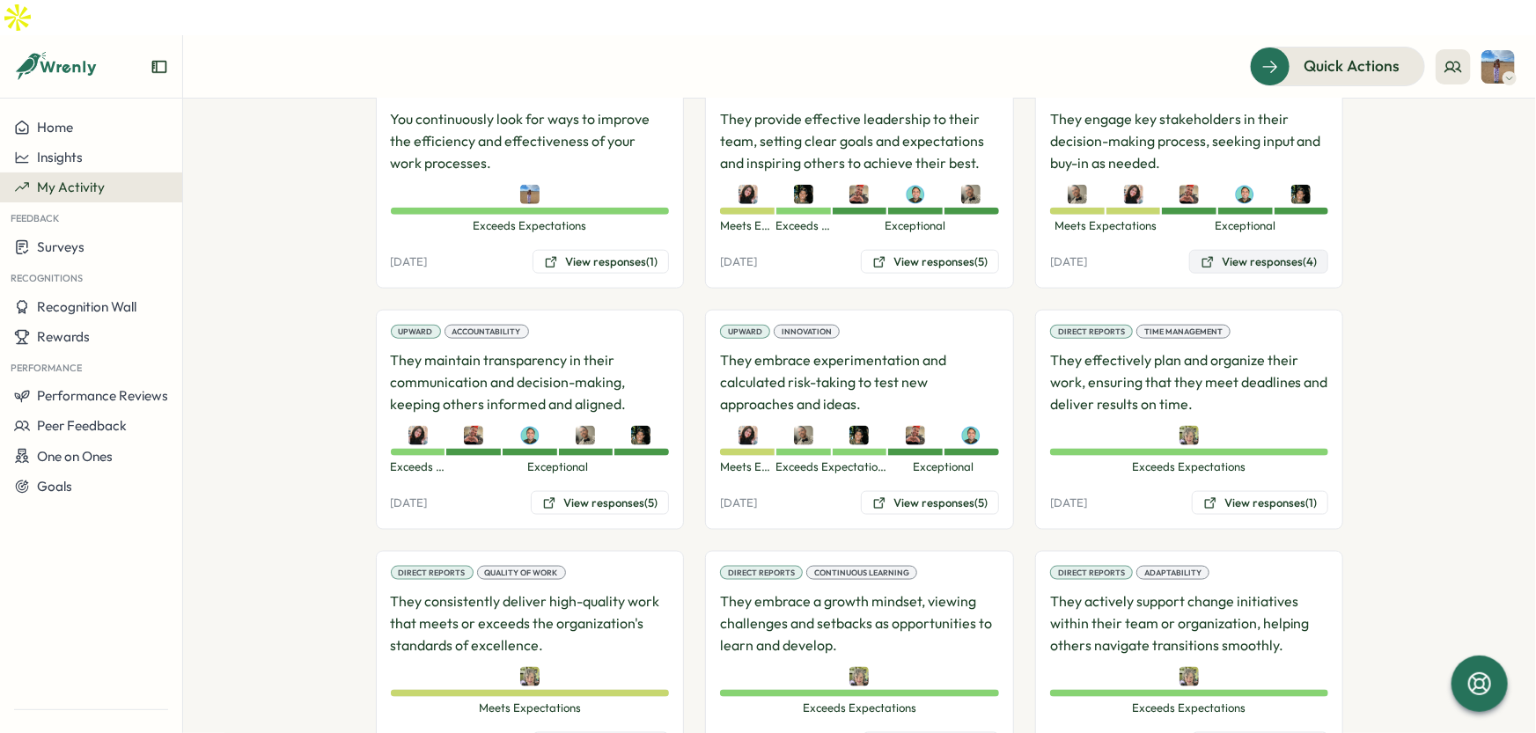
click at [1248, 250] on button "View responses (4)" at bounding box center [1258, 262] width 139 height 25
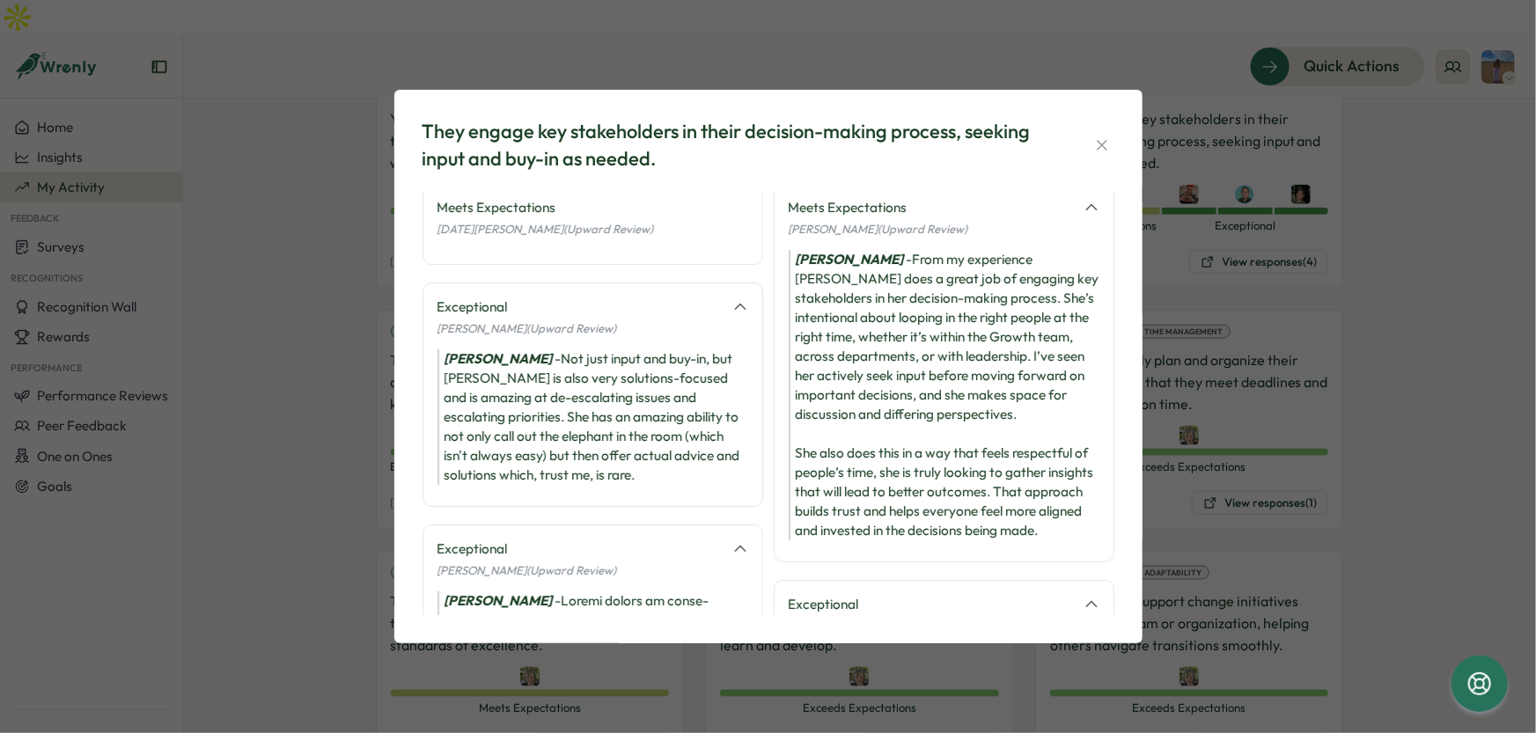
scroll to position [9, 0]
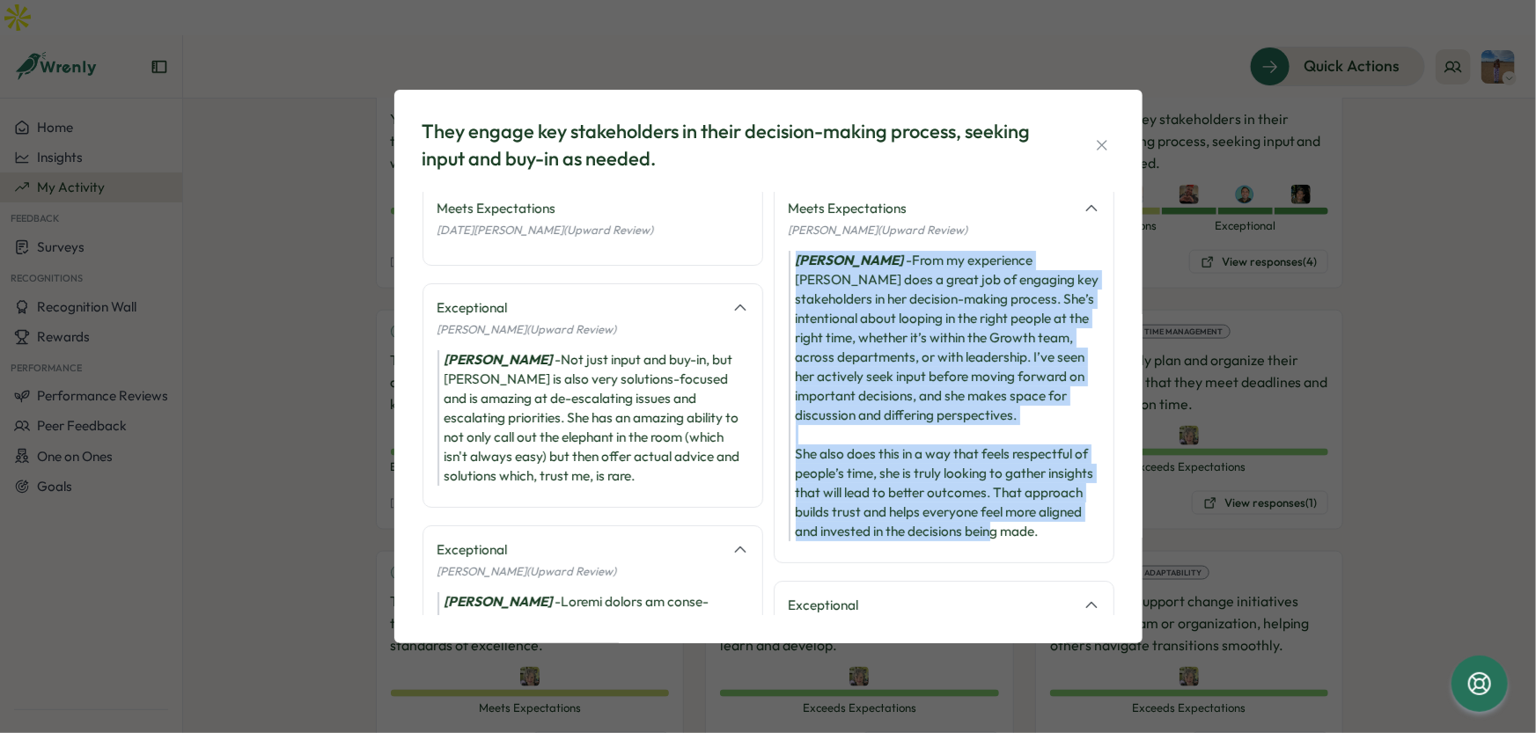
drag, startPoint x: 869, startPoint y: 552, endPoint x: 792, endPoint y: 263, distance: 298.8
click at [792, 263] on div "Emily Rowe - From my experience Hannah does a great job of engaging key stakeho…" at bounding box center [944, 396] width 311 height 291
click at [977, 361] on div "Emily Rowe - From my experience Hannah does a great job of engaging key stakeho…" at bounding box center [944, 396] width 311 height 291
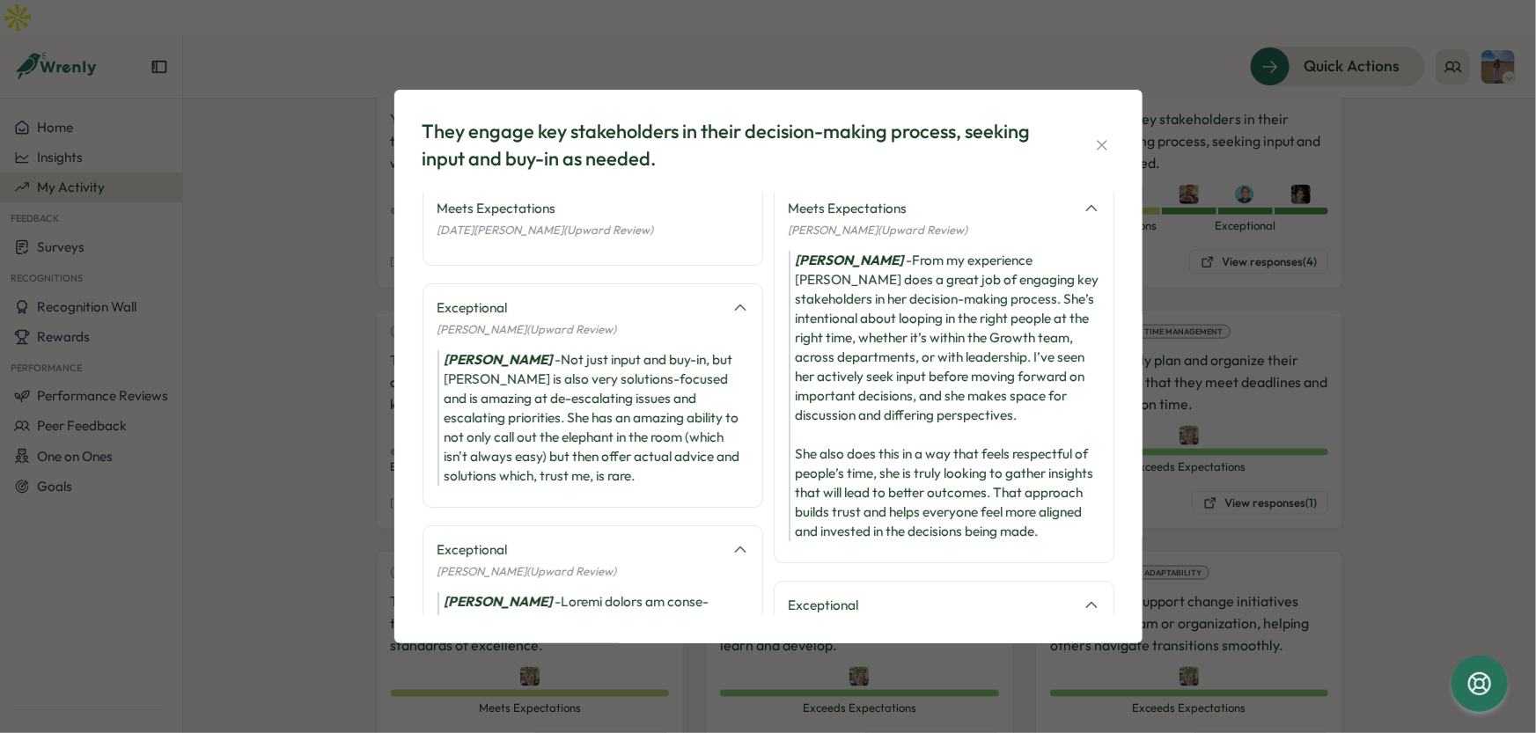
click at [1048, 381] on div "Emily Rowe - From my experience Hannah does a great job of engaging key stakeho…" at bounding box center [944, 396] width 311 height 291
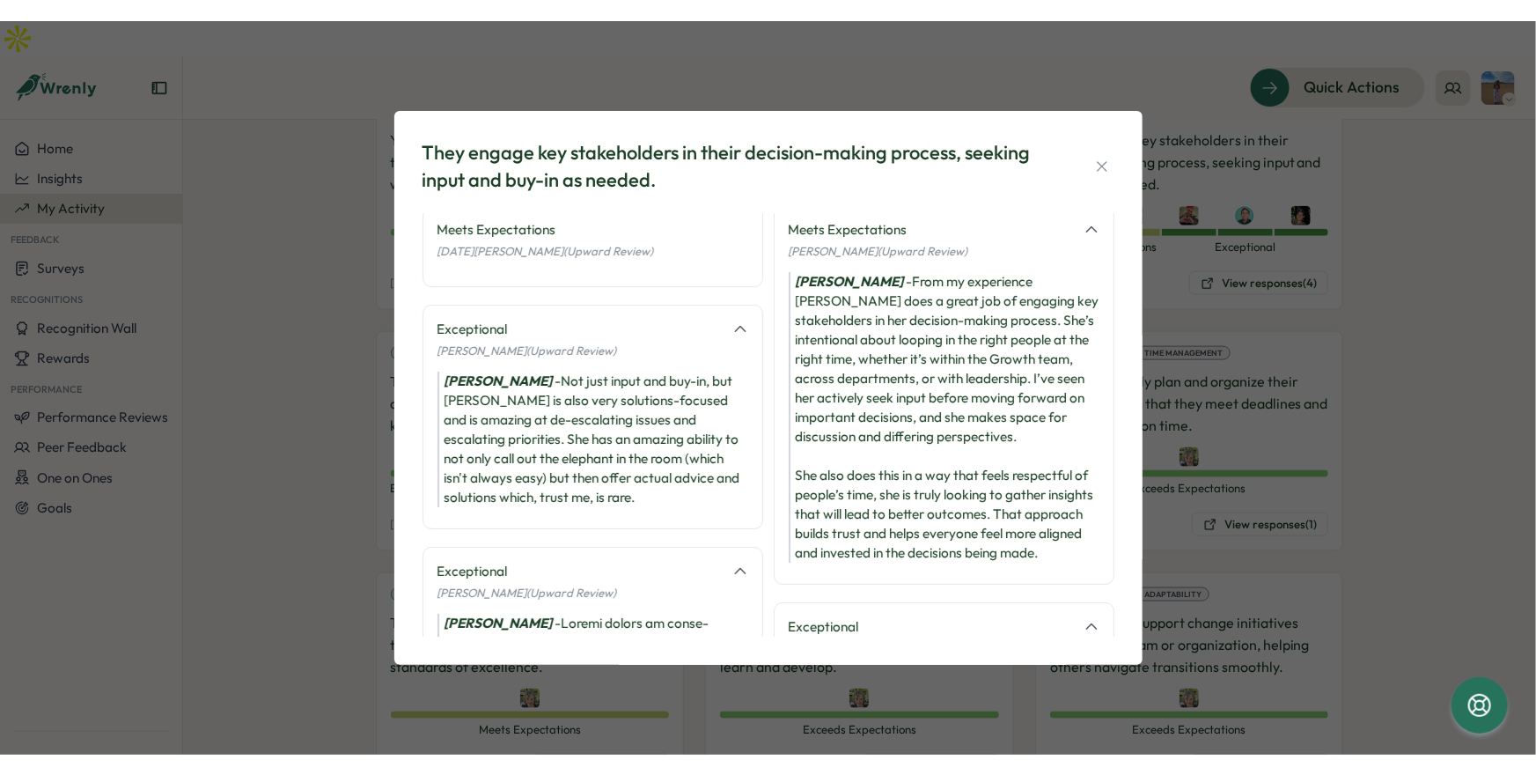
scroll to position [12, 0]
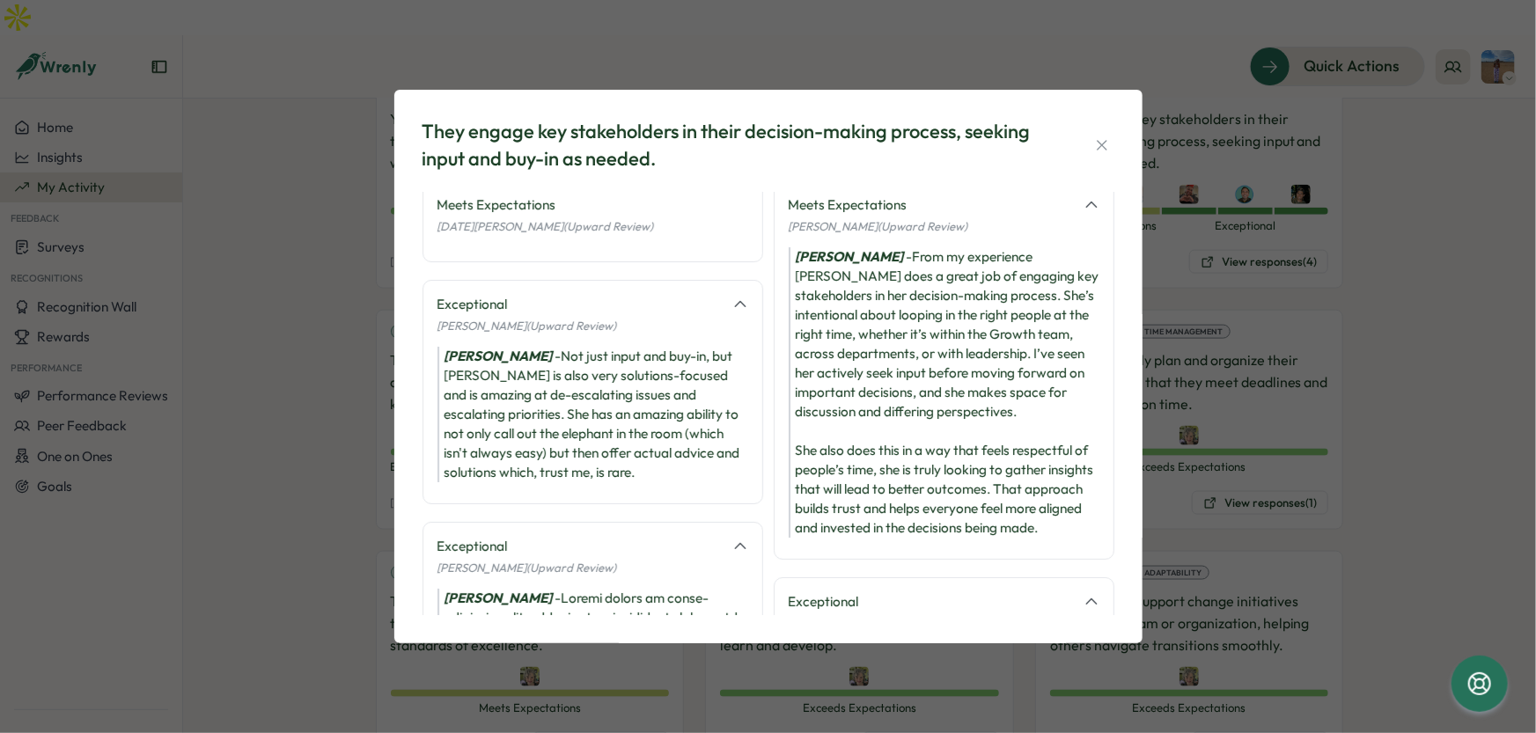
click at [1364, 446] on div "They engage key stakeholders in their decision-making process, seeking input an…" at bounding box center [768, 366] width 1536 height 733
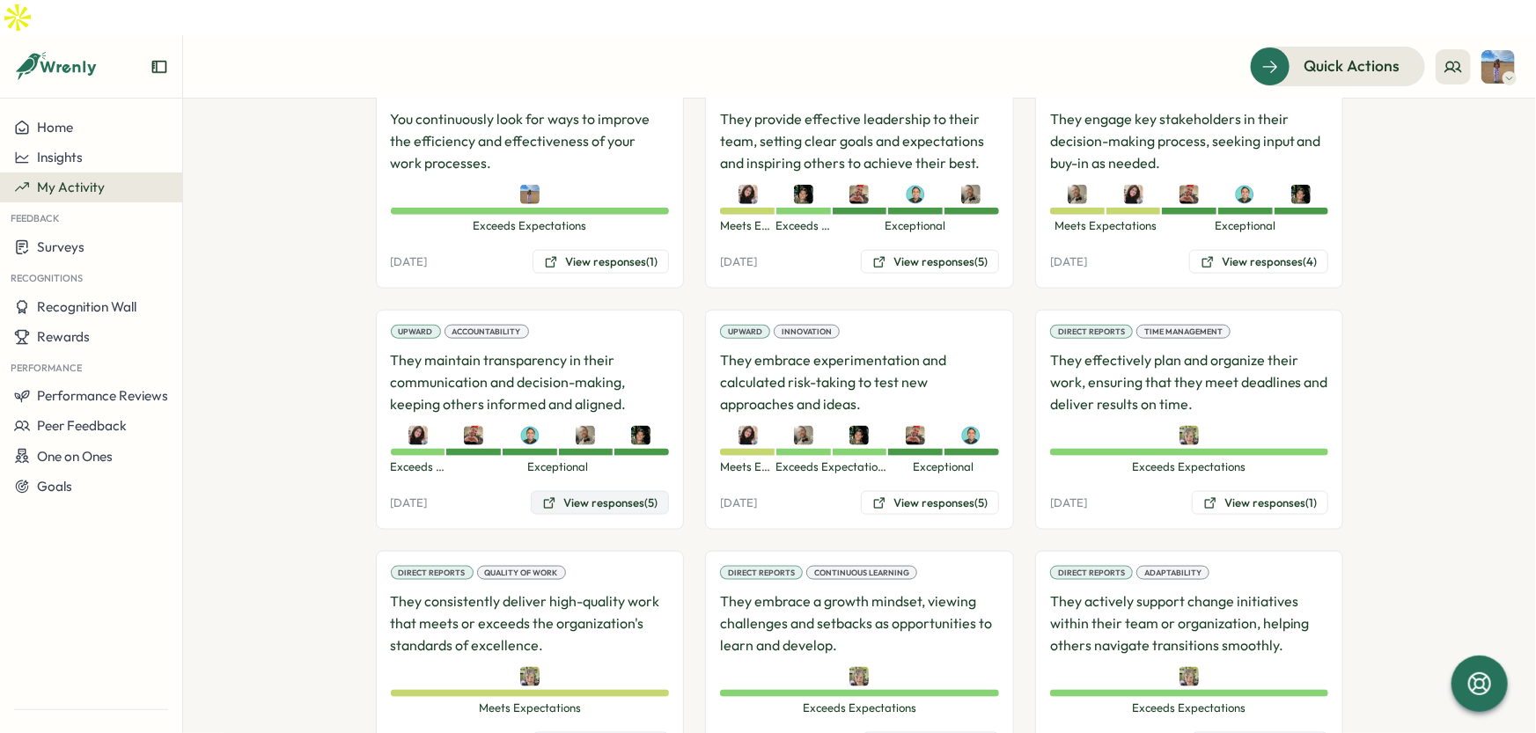
click at [595, 491] on button "View responses (5)" at bounding box center [600, 503] width 138 height 25
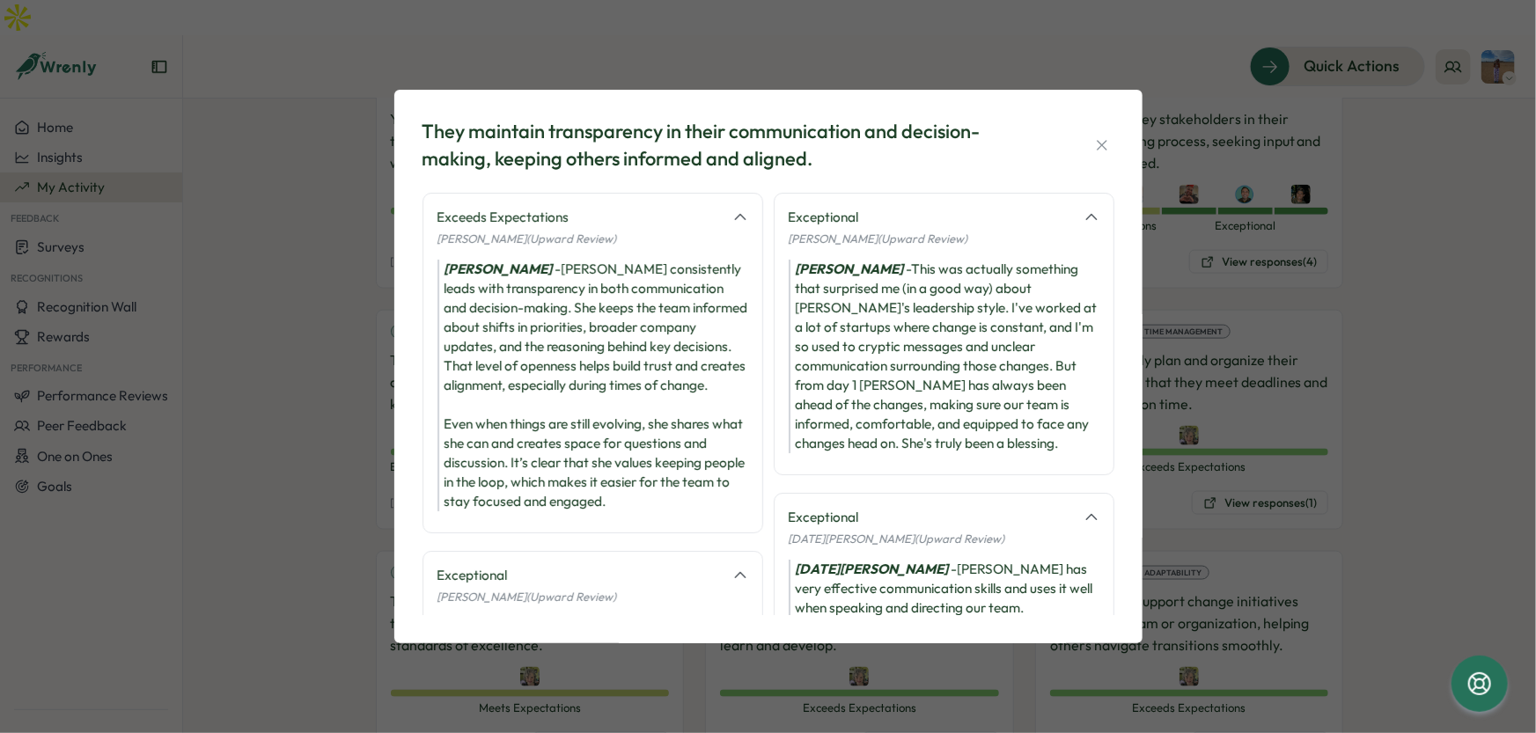
click at [1479, 389] on div "They maintain transparency in their communication and decision-making, keeping …" at bounding box center [768, 366] width 1536 height 733
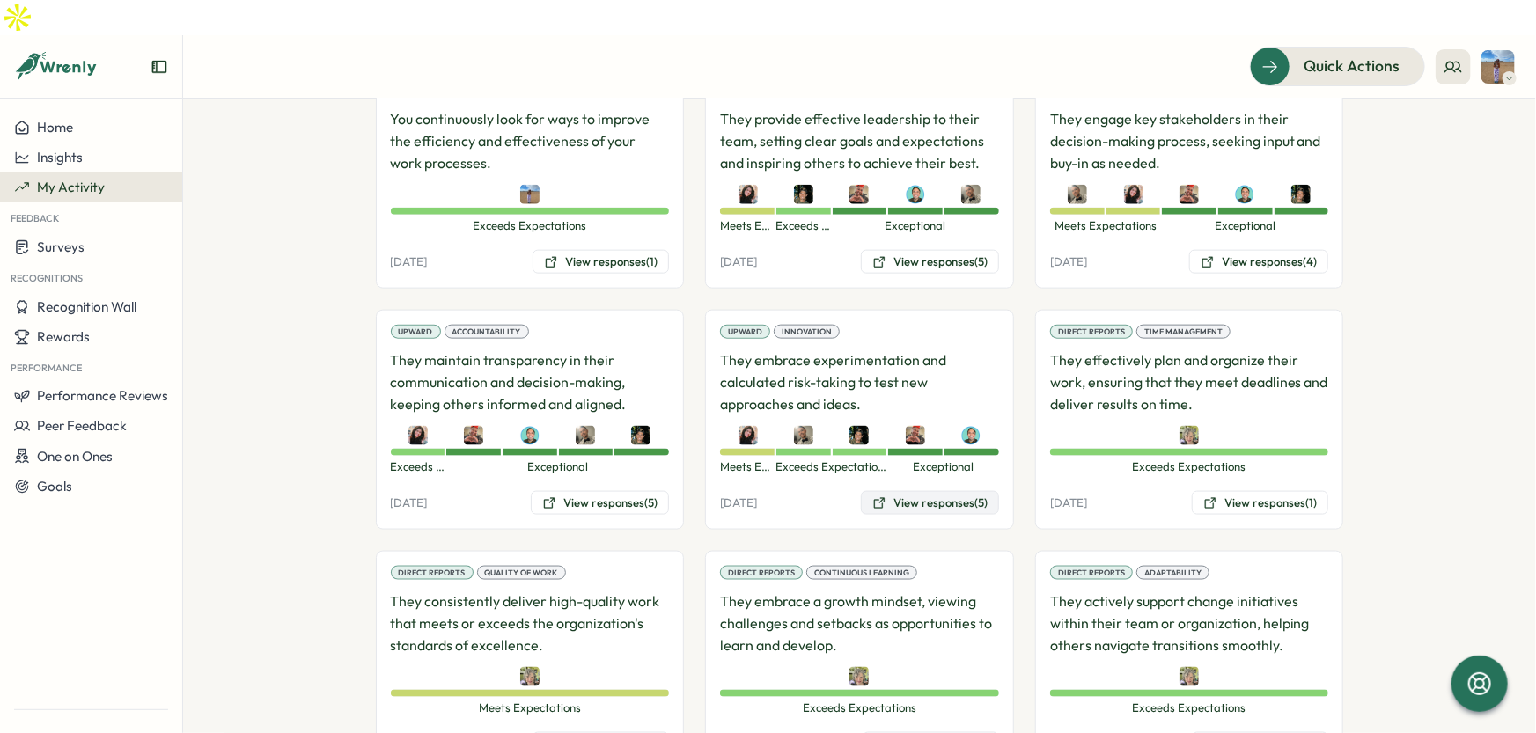
click at [920, 491] on button "View responses (5)" at bounding box center [930, 503] width 138 height 25
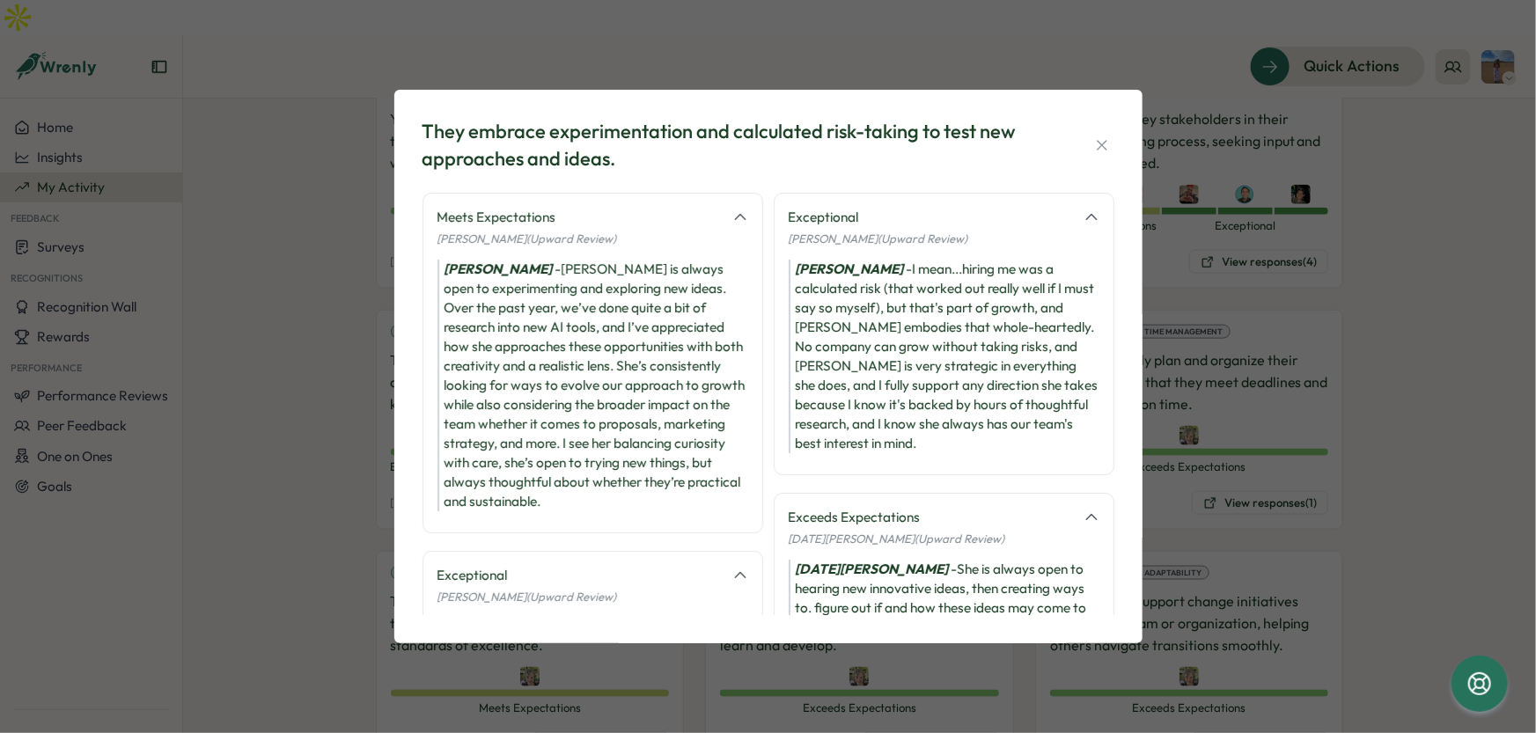
click at [1389, 504] on div "They embrace experimentation and calculated risk-taking to test new approaches …" at bounding box center [768, 366] width 1536 height 733
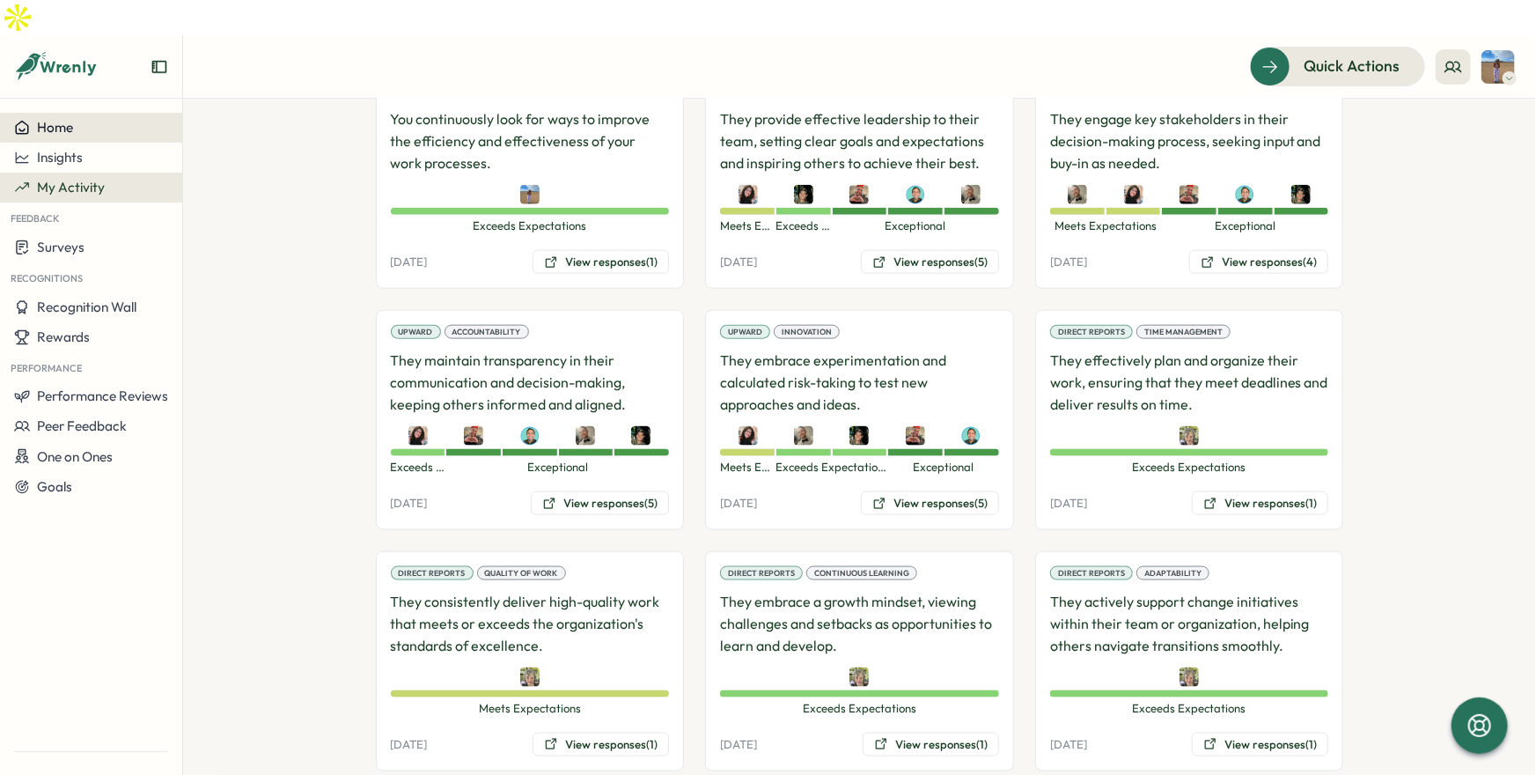
click at [59, 119] on span "Home" at bounding box center [55, 127] width 36 height 17
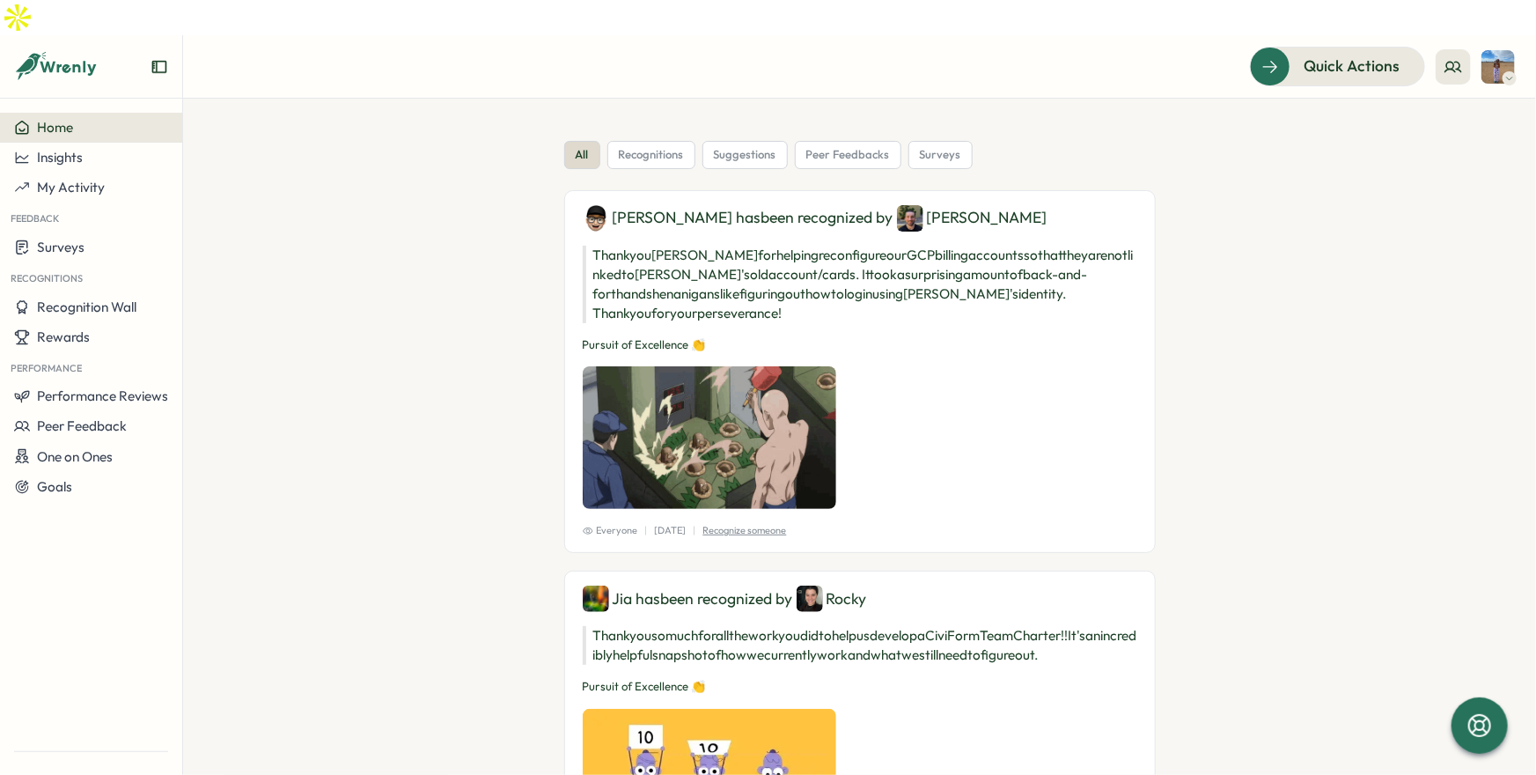
click at [77, 113] on button "Home" at bounding box center [91, 128] width 182 height 30
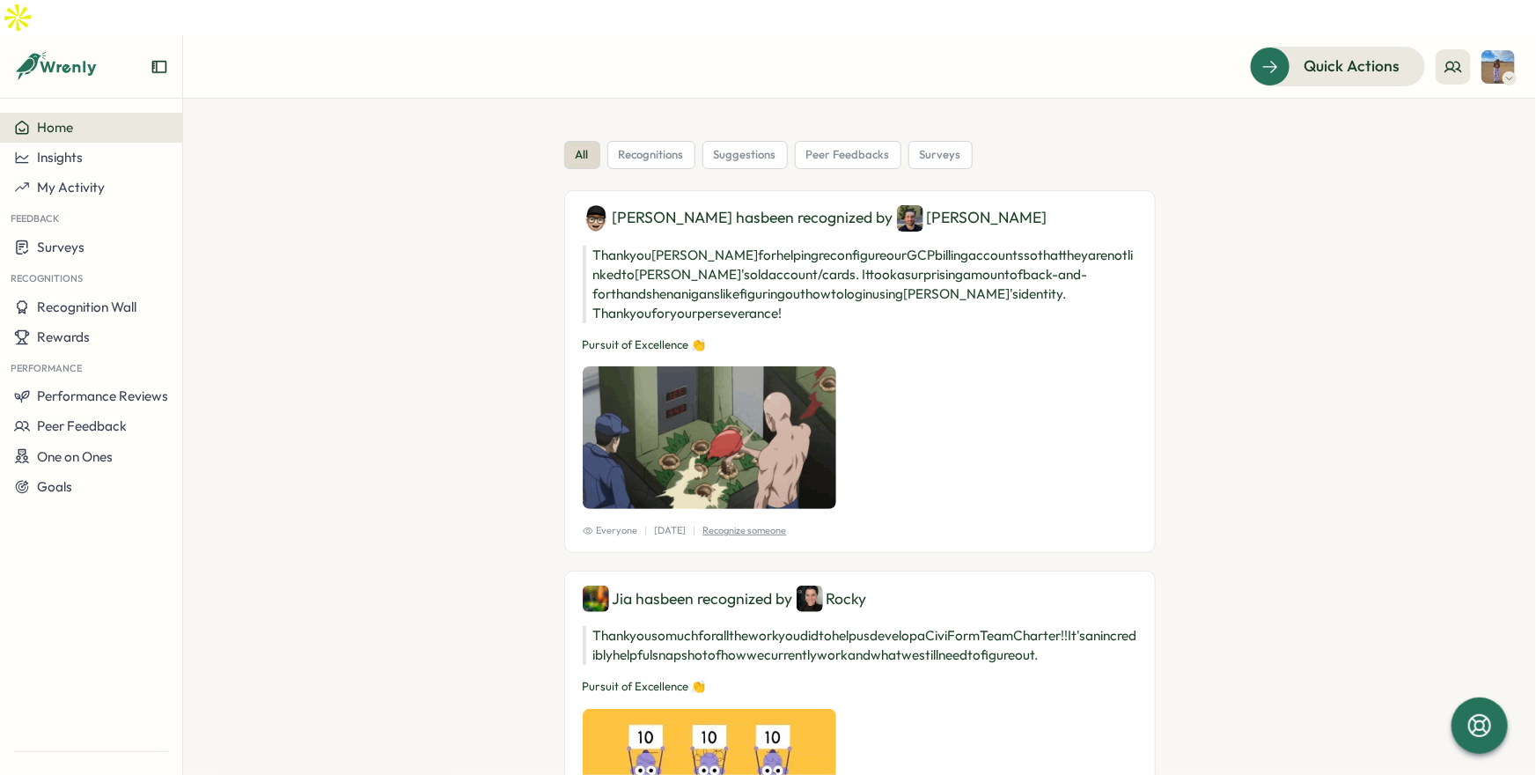
click at [55, 52] on icon at bounding box center [56, 67] width 85 height 30
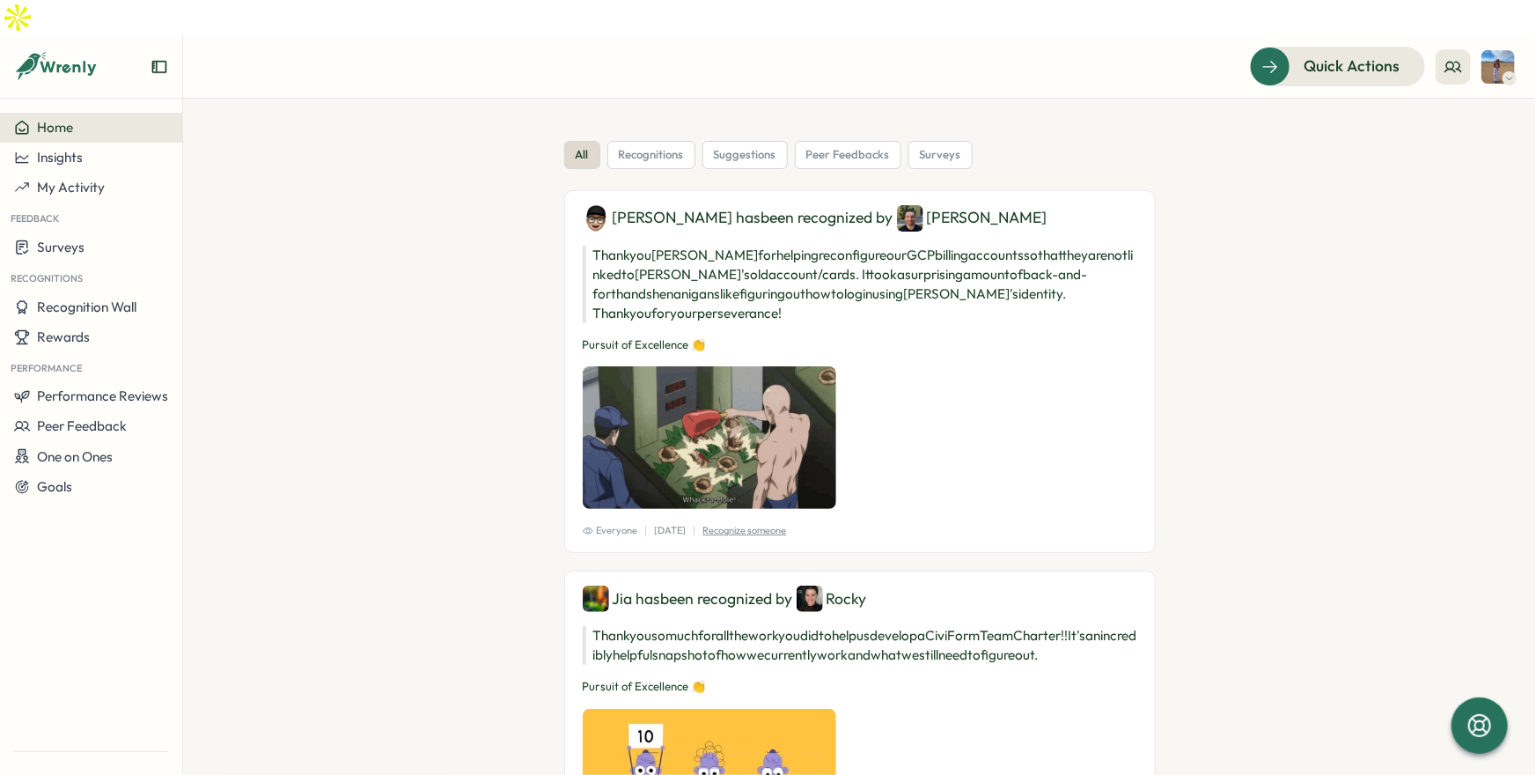
click at [52, 52] on icon at bounding box center [56, 67] width 85 height 30
